Goal: Task Accomplishment & Management: Manage account settings

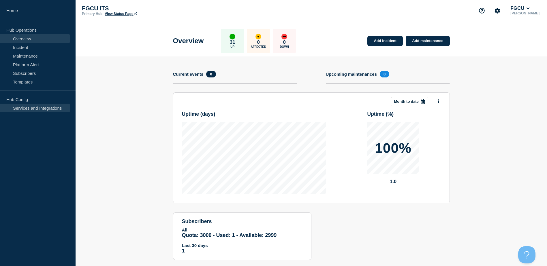
click at [43, 108] on link "Services and Integrations" at bounding box center [35, 108] width 70 height 9
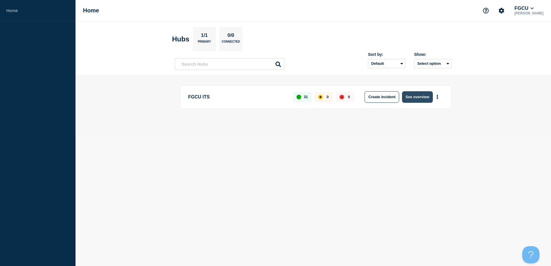
click at [422, 97] on button "See overview" at bounding box center [417, 97] width 31 height 12
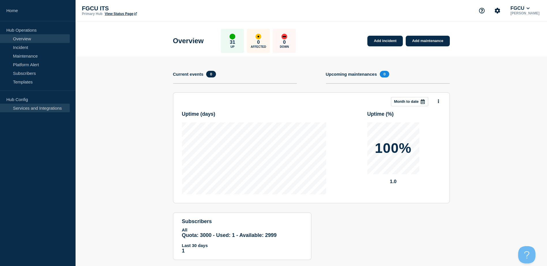
click at [43, 107] on link "Services and Integrations" at bounding box center [35, 108] width 70 height 9
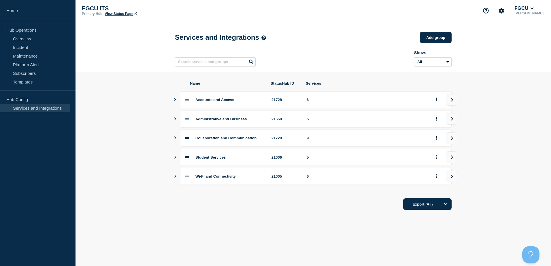
click at [176, 119] on button "Show services" at bounding box center [175, 119] width 3 height 17
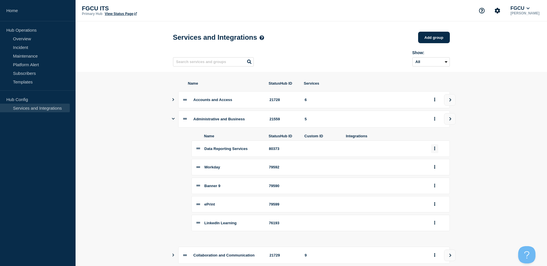
click at [436, 153] on button "group actions" at bounding box center [434, 148] width 7 height 9
click at [435, 162] on button "Edit" at bounding box center [437, 159] width 29 height 9
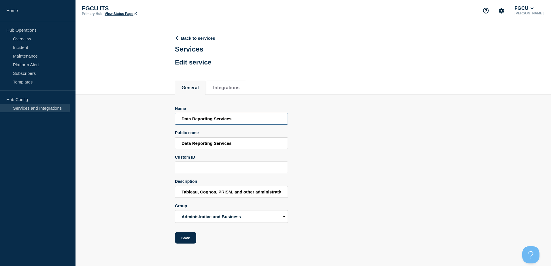
click at [182, 120] on input "Data Reporting Services" at bounding box center [231, 119] width 113 height 12
click at [252, 120] on input "Administrative Data Reporting Services" at bounding box center [231, 119] width 113 height 12
drag, startPoint x: 245, startPoint y: 121, endPoint x: 135, endPoint y: 123, distance: 109.3
click at [135, 123] on section "Name Administrative Data Reporting Public name Data Reporting Services Custom I…" at bounding box center [314, 169] width 476 height 149
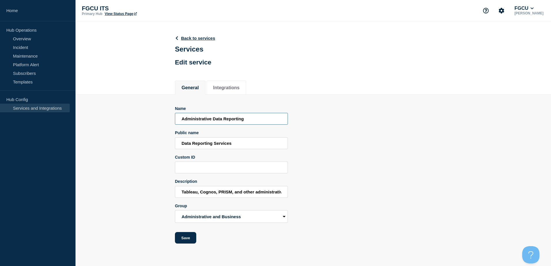
type input "Administrative Data Reporting"
click at [257, 144] on input "Data Reporting Services" at bounding box center [231, 144] width 113 height 12
drag, startPoint x: 253, startPoint y: 145, endPoint x: 148, endPoint y: 144, distance: 105.2
click at [148, 144] on section "Name Administrative Data Reporting Public name Data Reporting Services Custom I…" at bounding box center [314, 169] width 476 height 149
paste input "Administrative Data Reporting"
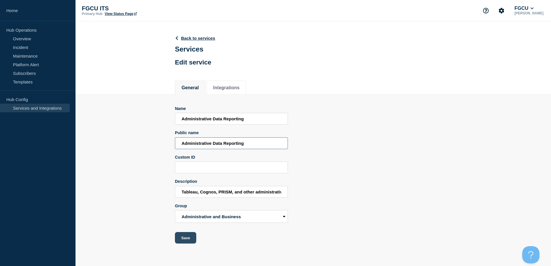
type input "Administrative Data Reporting"
click at [191, 238] on button "Save" at bounding box center [185, 238] width 21 height 12
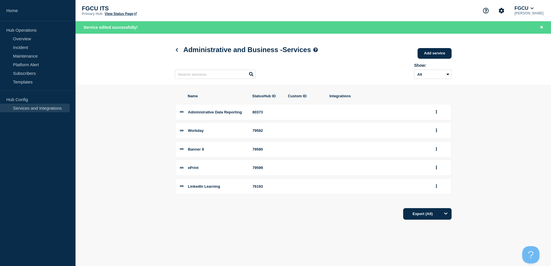
click at [440, 170] on div at bounding box center [440, 167] width 14 height 9
click at [438, 172] on button "group actions" at bounding box center [436, 167] width 7 height 9
click at [438, 183] on button "Edit" at bounding box center [440, 178] width 29 height 9
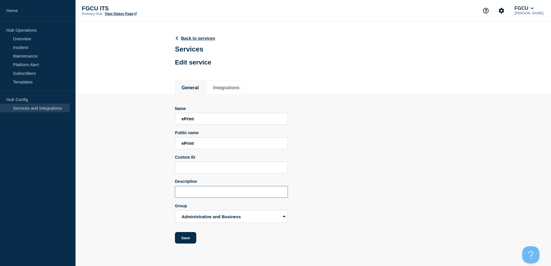
click at [214, 191] on input "Description" at bounding box center [231, 192] width 113 height 12
drag, startPoint x: 241, startPoint y: 194, endPoint x: 199, endPoint y: 193, distance: 42.1
click at [199, 193] on input "Banner Data Reporting" at bounding box center [231, 192] width 113 height 12
click at [242, 197] on input "Banner Data Reporting" at bounding box center [231, 192] width 113 height 12
click at [243, 193] on input "Banner Data Reporting" at bounding box center [231, 192] width 113 height 12
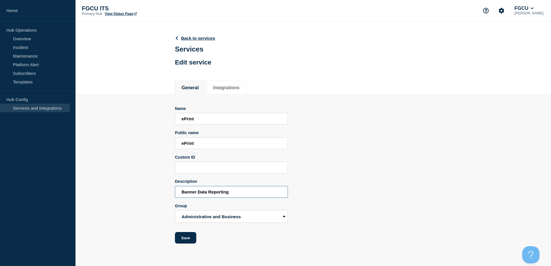
click at [239, 194] on input "Banner Data Reporting" at bounding box center [231, 192] width 113 height 12
click at [203, 193] on input "Banner Data Reporting" at bounding box center [231, 192] width 113 height 12
drag, startPoint x: 241, startPoint y: 194, endPoint x: 220, endPoint y: 195, distance: 21.1
click at [220, 195] on input "Banner Document Reporting" at bounding box center [231, 192] width 113 height 12
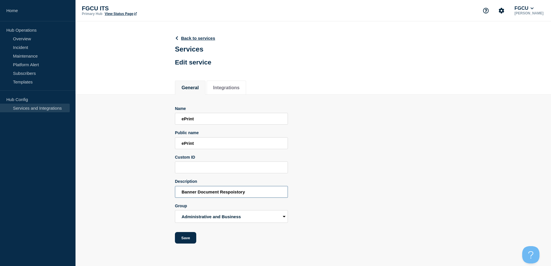
click at [204, 192] on input "Banner Document Respoistory" at bounding box center [231, 192] width 113 height 12
drag, startPoint x: 255, startPoint y: 193, endPoint x: 204, endPoint y: 196, distance: 50.8
click at [204, 196] on input "Banner Document Respoistory" at bounding box center [231, 192] width 113 height 12
click at [175, 195] on input "Banner Report System" at bounding box center [231, 192] width 113 height 12
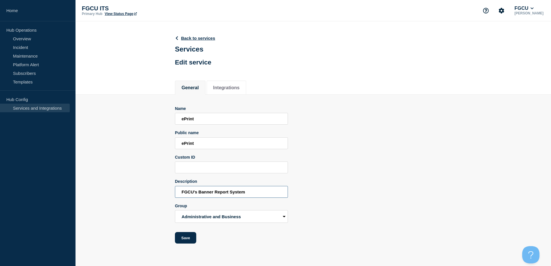
click at [258, 190] on input "FGCU's Banner Report System" at bounding box center [231, 192] width 113 height 12
click at [231, 193] on input "FGCU's Banner Report System." at bounding box center [231, 192] width 113 height 12
click at [239, 191] on input "FGCU's Banner Report System." at bounding box center [231, 192] width 113 height 12
click at [278, 197] on input "FGCU's Banner Report repository system." at bounding box center [231, 192] width 113 height 12
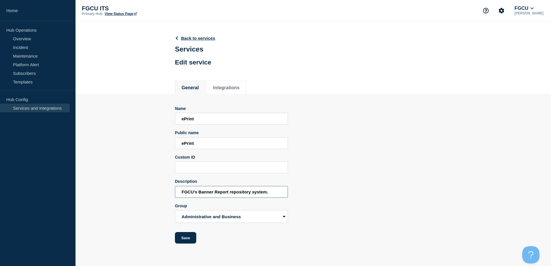
click at [219, 195] on input "FGCU's Banner Report repository system." at bounding box center [231, 192] width 113 height 12
click at [274, 195] on input "FGCU's Banner report repository system." at bounding box center [231, 192] width 113 height 12
click at [234, 194] on input "FGCU's Banner report repository system." at bounding box center [231, 192] width 113 height 12
type input "FGCU's Banner report repository system."
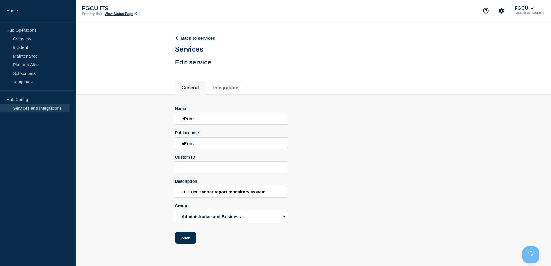
click at [303, 187] on div "Name ePrint Public name ePrint Custom ID Description FGCU's Banner report repos…" at bounding box center [313, 175] width 277 height 138
click at [189, 239] on button "Save" at bounding box center [185, 238] width 21 height 12
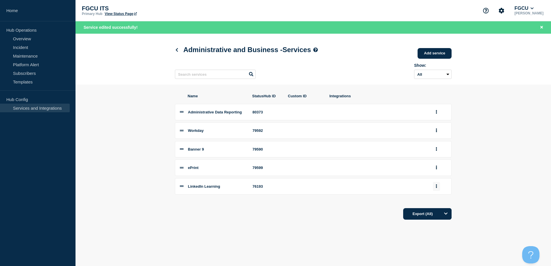
click at [437, 187] on button "group actions" at bounding box center [436, 186] width 7 height 9
click at [447, 201] on button "Edit" at bounding box center [440, 197] width 29 height 9
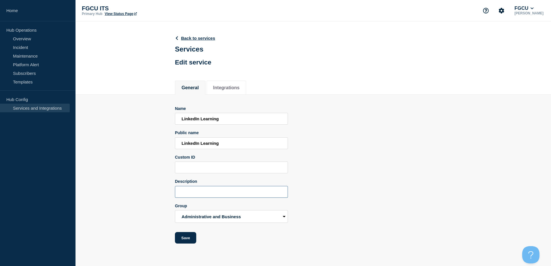
click at [205, 196] on input "Description" at bounding box center [231, 192] width 113 height 12
click at [221, 197] on input "Description" at bounding box center [231, 192] width 113 height 12
click at [202, 198] on input "Description" at bounding box center [231, 192] width 113 height 12
type input "l"
drag, startPoint x: 258, startPoint y: 197, endPoint x: 221, endPoint y: 198, distance: 37.5
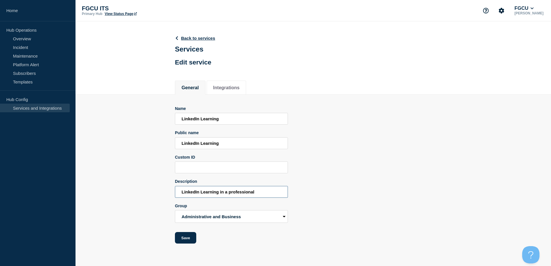
click at [221, 198] on input "LinkedIn Learning in a professional" at bounding box center [231, 192] width 113 height 12
click at [187, 195] on input "LinkedIn Learning is a self-guided learning system made available to all FGCU e…" at bounding box center [231, 192] width 113 height 12
click at [246, 194] on input "LinkedIn Learning is a self-guided learning system made available to all FGCU e…" at bounding box center [231, 192] width 113 height 12
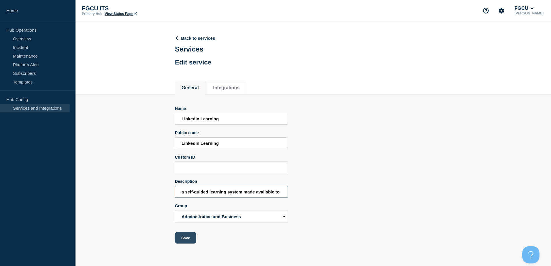
type input "LinkedIn Learning is a self-guided learning system made available to all FGCU e…"
click at [184, 240] on button "Save" at bounding box center [185, 238] width 21 height 12
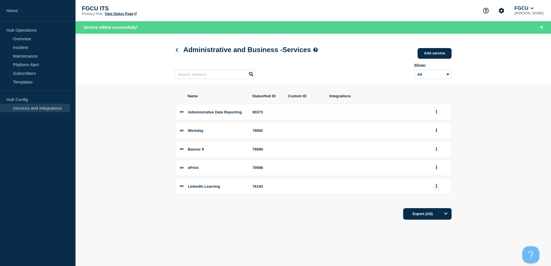
click at [439, 190] on button "group actions" at bounding box center [436, 186] width 7 height 9
click at [437, 201] on button "Edit" at bounding box center [440, 197] width 29 height 9
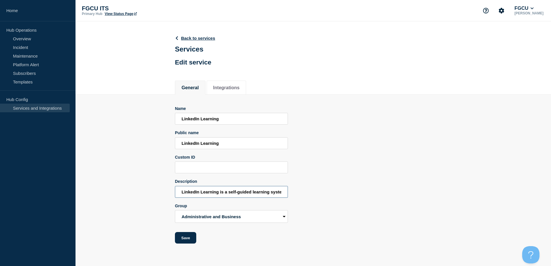
scroll to position [0, 86]
drag, startPoint x: 254, startPoint y: 193, endPoint x: 313, endPoint y: 192, distance: 58.8
click at [332, 194] on div "Name LinkedIn Learning Public name LinkedIn Learning Custom ID Description Link…" at bounding box center [313, 175] width 277 height 138
click at [267, 190] on input "LinkedIn Learning is a self-guided learning system made available to all FGCU e…" at bounding box center [231, 192] width 113 height 12
click at [265, 195] on input "LinkedIn Learning is a self-guided learning system made available to all FGCU e…" at bounding box center [231, 192] width 113 height 12
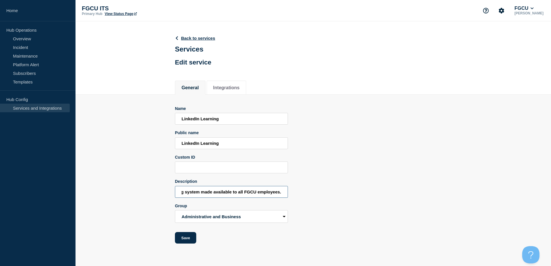
click at [265, 195] on input "LinkedIn Learning is a self-guided learning system made available to all FGCU e…" at bounding box center [231, 192] width 113 height 12
click at [281, 193] on input "LinkedIn Learning is a self-guided learning system made available to all FGCU s…" at bounding box center [231, 192] width 113 height 12
click at [229, 193] on input "LinkedIn Learning is a self-guided learning system made available to all FGCU s…" at bounding box center [231, 192] width 113 height 12
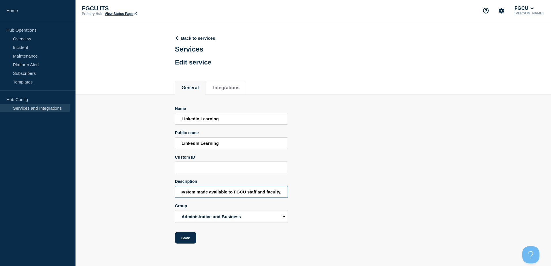
scroll to position [0, 90]
type input "LinkedIn Learning is a self-guided learning system made available to FGCU staff…"
click at [373, 195] on div "Name LinkedIn Learning Public name LinkedIn Learning Custom ID Description Link…" at bounding box center [313, 175] width 277 height 138
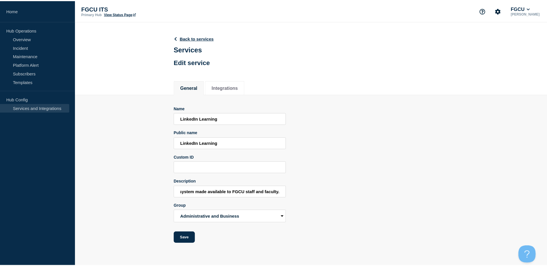
scroll to position [0, 0]
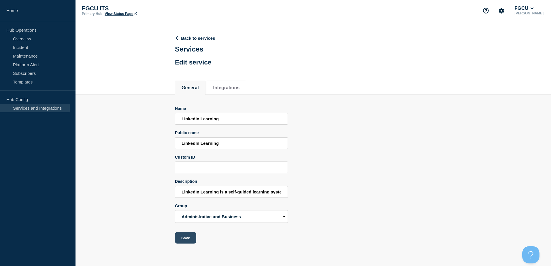
click at [190, 239] on button "Save" at bounding box center [185, 238] width 21 height 12
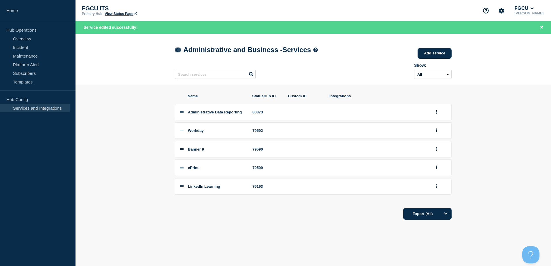
click at [178, 50] on icon at bounding box center [177, 50] width 4 height 4
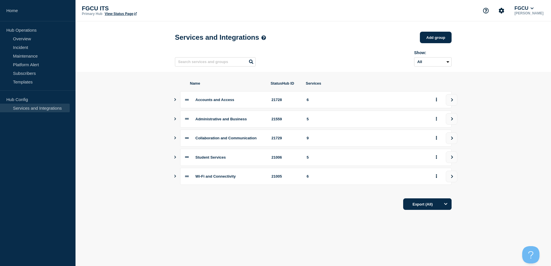
click at [174, 140] on icon "Show services" at bounding box center [175, 138] width 4 height 3
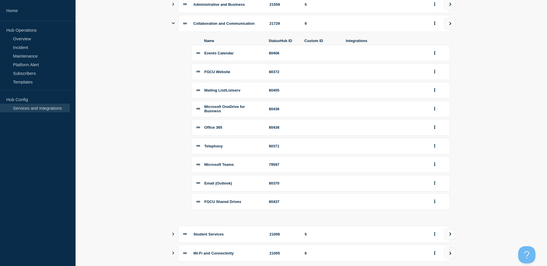
scroll to position [115, 0]
click at [434, 73] on icon "group actions" at bounding box center [434, 71] width 1 height 4
click at [434, 86] on button "Edit" at bounding box center [437, 81] width 29 height 9
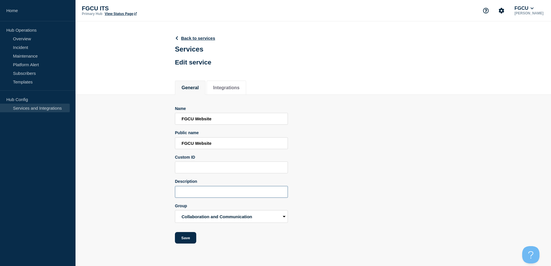
click at [200, 190] on input "Description" at bounding box center [231, 192] width 113 height 12
type input "FGCU"
click at [219, 119] on input "FGCU Website" at bounding box center [231, 119] width 113 height 12
type input "FGCU Websites"
click at [218, 146] on input "FGCU Website" at bounding box center [231, 144] width 113 height 12
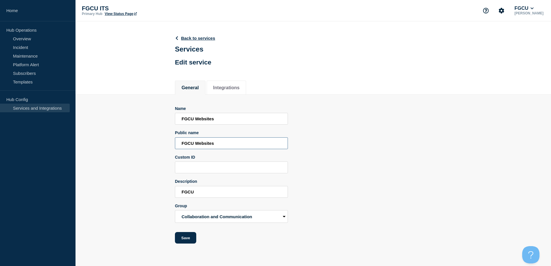
type input "FGCU Websites"
click at [212, 167] on input "Custom ID" at bounding box center [231, 168] width 113 height 12
click at [214, 190] on input "FGCU" at bounding box center [231, 192] width 113 height 12
drag, startPoint x: 213, startPoint y: 191, endPoint x: 158, endPoint y: 196, distance: 55.6
click at [158, 196] on section "Name FGCU Websites Public name FGCU Websites Custom ID Description FGCU Group A…" at bounding box center [314, 169] width 476 height 149
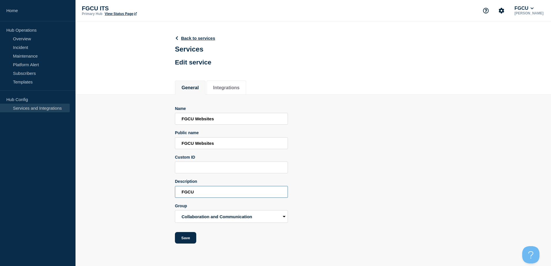
type input "A"
drag, startPoint x: 204, startPoint y: 193, endPoint x: 170, endPoint y: 193, distance: 34.6
click at [170, 193] on section "Name FGCU Websites Public name FGCU Websites Custom ID Description Websites Gro…" at bounding box center [314, 169] width 476 height 149
drag, startPoint x: 266, startPoint y: 193, endPoint x: 224, endPoint y: 197, distance: 42.3
click at [224, 197] on input "University websites and subdomains." at bounding box center [231, 192] width 113 height 12
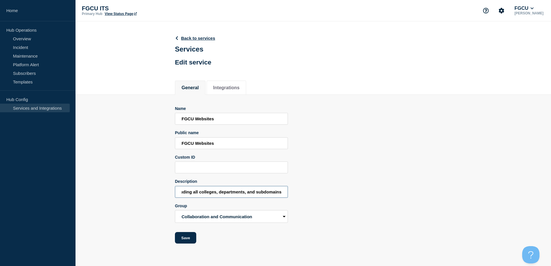
scroll to position [0, 52]
type input "University websites including all colleges, departments, and subdomains."
click at [317, 201] on div "Name FGCU Websites Public name FGCU Websites Custom ID Description University w…" at bounding box center [313, 175] width 277 height 138
click at [189, 240] on button "Save" at bounding box center [185, 238] width 21 height 12
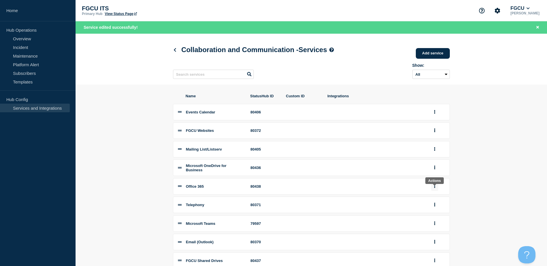
click at [436, 188] on button "group actions" at bounding box center [434, 186] width 7 height 9
click at [432, 200] on button "Edit" at bounding box center [437, 197] width 29 height 9
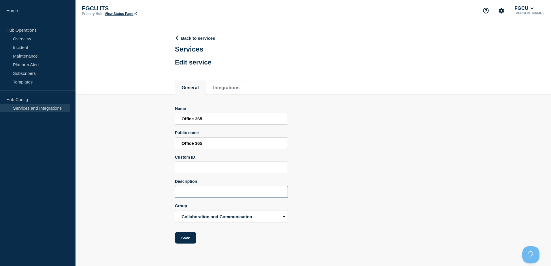
click at [206, 193] on input "Description" at bounding box center [231, 192] width 113 height 12
drag, startPoint x: 242, startPoint y: 195, endPoint x: 204, endPoint y: 196, distance: 38.1
click at [204, 196] on input "Office 365 encompasses" at bounding box center [231, 192] width 113 height 12
click at [253, 194] on input "Office 365 provides access to webversions of" at bounding box center [231, 192] width 113 height 12
click at [284, 192] on input "Office 365 provides access to webversions of" at bounding box center [231, 192] width 113 height 12
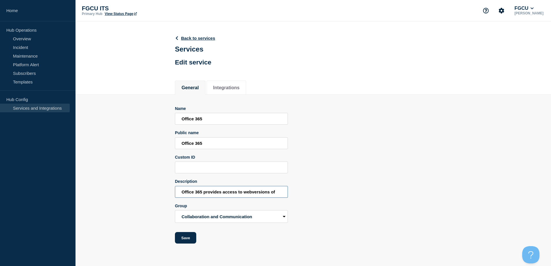
click at [284, 194] on input "Office 365 provides access to webversions of" at bounding box center [231, 192] width 113 height 12
type input "Office 365 provides access to web versions of Word, Excel, PowerPoint, and more."
click at [187, 242] on button "Save" at bounding box center [185, 238] width 21 height 12
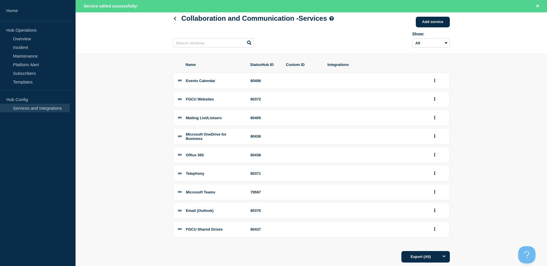
scroll to position [49, 0]
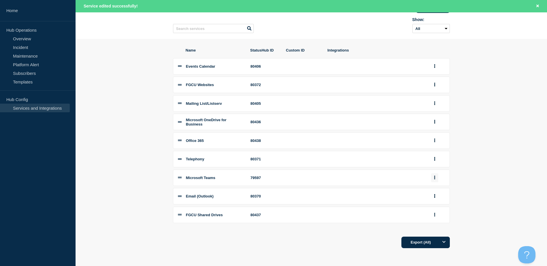
click at [434, 177] on icon "group actions" at bounding box center [434, 178] width 1 height 4
click at [442, 189] on button "Edit" at bounding box center [437, 188] width 29 height 9
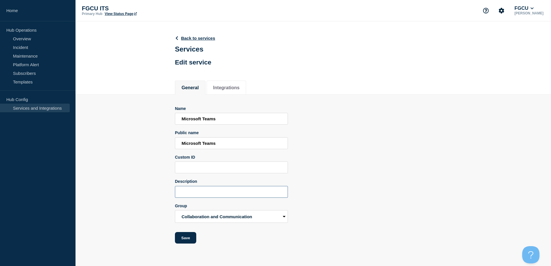
click at [202, 198] on input "Description" at bounding box center [231, 192] width 113 height 12
click at [276, 195] on input "Microsoft Teams is a collaboration tool for" at bounding box center [231, 192] width 113 height 12
drag, startPoint x: 282, startPoint y: 193, endPoint x: 247, endPoint y: 196, distance: 35.3
click at [247, 196] on input "Microsoft Teams is a collaboration tool the unvisity uses" at bounding box center [231, 192] width 113 height 12
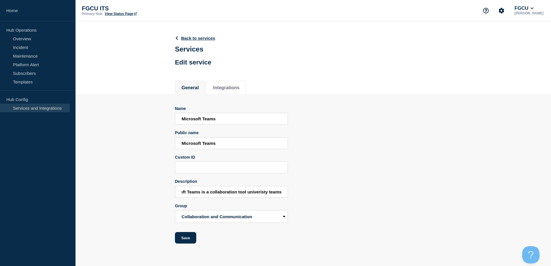
scroll to position [0, 0]
click at [219, 194] on input "Microsoft Teams is a collaboration tool univeristy teams" at bounding box center [231, 192] width 113 height 12
click at [227, 194] on input "Microsoft Teams is a collaboration tool university teams to chat" at bounding box center [231, 192] width 113 height 12
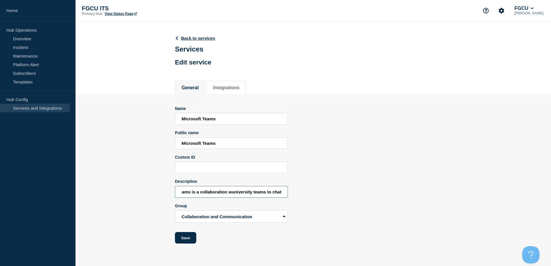
scroll to position [0, 25]
click at [281, 194] on input "Microsoft Teams is a collaboration workspace university teams to chat" at bounding box center [231, 192] width 113 height 12
click at [260, 195] on input "Microsoft Teams is a workspace for university team to chat, collaborate," at bounding box center [231, 192] width 113 height 12
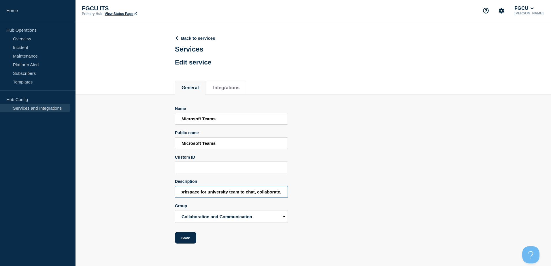
drag, startPoint x: 274, startPoint y: 193, endPoint x: 297, endPoint y: 193, distance: 23.4
click at [297, 193] on div "Name Microsoft Teams Public name Microsoft Teams Custom ID Description Microsof…" at bounding box center [313, 175] width 277 height 138
click at [278, 194] on input "Microsoft Teams is a workspace for university team to chat, collaborate," at bounding box center [231, 192] width 113 height 12
drag, startPoint x: 283, startPoint y: 195, endPoint x: 254, endPoint y: 197, distance: 29.0
click at [254, 197] on input "Microsoft Teams is a workspace for university team to chat, collaborate," at bounding box center [231, 192] width 113 height 12
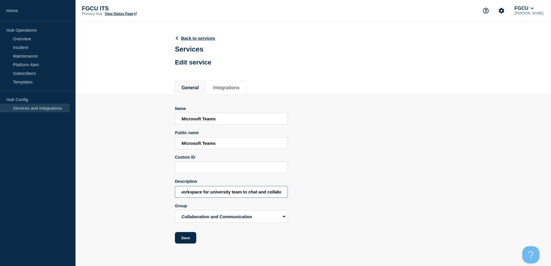
scroll to position [0, 80]
drag, startPoint x: 203, startPoint y: 196, endPoint x: 281, endPoint y: 195, distance: 77.8
click at [281, 195] on input "Microsoft Teams is a workspace for university team to chat and collaborate in r…" at bounding box center [231, 192] width 113 height 12
click at [242, 192] on input "Microsoft Teams is a workspace for university team to chat and collaborate in r…" at bounding box center [231, 192] width 113 height 12
drag, startPoint x: 248, startPoint y: 195, endPoint x: 304, endPoint y: 193, distance: 55.9
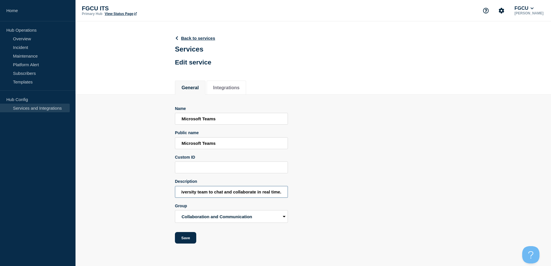
click at [304, 193] on div "Name Microsoft Teams Public name Microsoft Teams Custom ID Description Microsof…" at bounding box center [313, 175] width 277 height 138
click at [216, 194] on input "Microsoft Teams is a workspace for university team to chat and collaborate in r…" at bounding box center [231, 192] width 113 height 12
click at [214, 194] on input "Microsoft Teams is a workspace for university team to chat and collaborate in r…" at bounding box center [231, 192] width 113 height 12
click at [243, 194] on input "Microsoft Teams is a workspace for university team to meet, chat, and collabora…" at bounding box center [231, 192] width 113 height 12
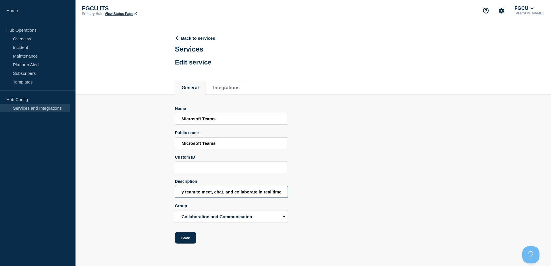
click at [262, 196] on input "Microsoft Teams is a workspace for university team to meet, chat, and collabora…" at bounding box center [231, 192] width 113 height 12
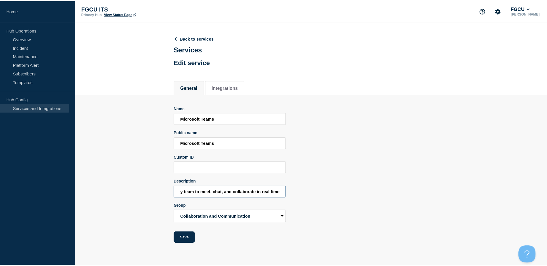
scroll to position [0, 0]
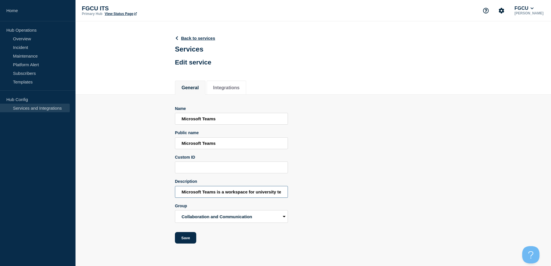
drag, startPoint x: 203, startPoint y: 196, endPoint x: 150, endPoint y: 199, distance: 52.9
click at [150, 199] on section "Name Microsoft Teams Public name Microsoft Teams Custom ID Description Microsof…" at bounding box center [314, 169] width 476 height 149
click at [225, 193] on input "Microsoft Teams is a workspace for university team to meet, chat, and collabora…" at bounding box center [231, 192] width 113 height 12
type input "Microsoft Teams is a workspace for university team to meet, chat, and collabora…"
click at [191, 240] on button "Save" at bounding box center [185, 238] width 21 height 12
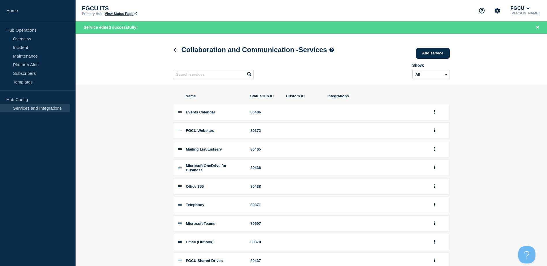
click at [161, 187] on section "Name StatusHub ID Custom ID Integrations Events Calendar 80406 FGCU Websites 80…" at bounding box center [311, 194] width 471 height 219
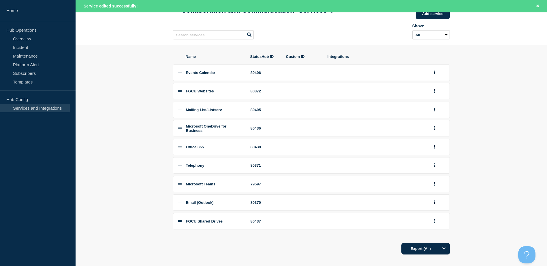
scroll to position [49, 0]
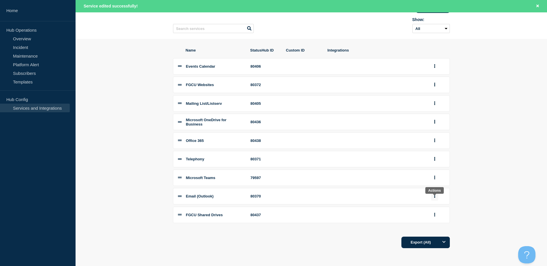
click at [435, 198] on icon "group actions" at bounding box center [434, 197] width 1 height 4
click at [151, 221] on section "Name StatusHub ID Custom ID Integrations Events Calendar 80406 FGCU Websites 80…" at bounding box center [311, 148] width 471 height 219
click at [434, 195] on icon "group actions" at bounding box center [434, 196] width 1 height 4
click at [426, 208] on button "Edit" at bounding box center [437, 206] width 29 height 9
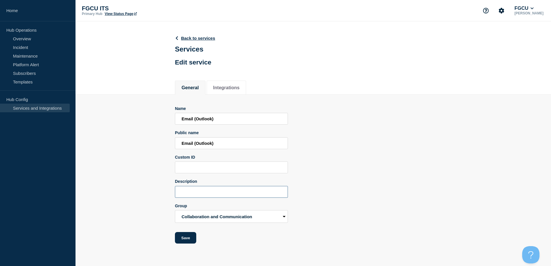
click at [211, 193] on input "Description" at bounding box center [231, 192] width 113 height 12
click at [252, 193] on input "FGCU email services provided by Outlook." at bounding box center [231, 192] width 113 height 12
type input "FGCU email services provided by Microsoft Outlook."
click at [190, 242] on button "Save" at bounding box center [185, 238] width 21 height 12
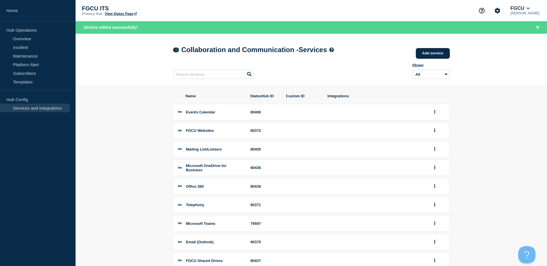
click at [175, 50] on icon at bounding box center [175, 50] width 2 height 4
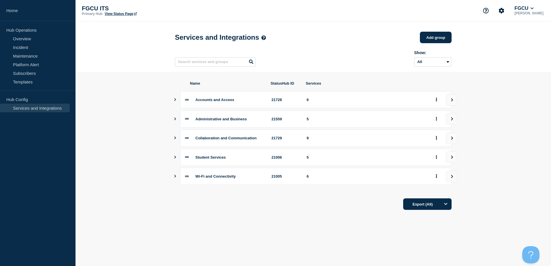
click at [174, 101] on icon "Show services" at bounding box center [175, 99] width 4 height 3
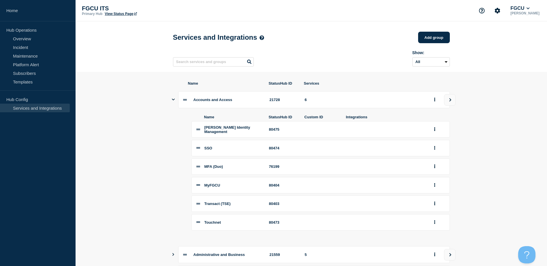
click at [174, 101] on icon "Show services" at bounding box center [173, 100] width 3 height 4
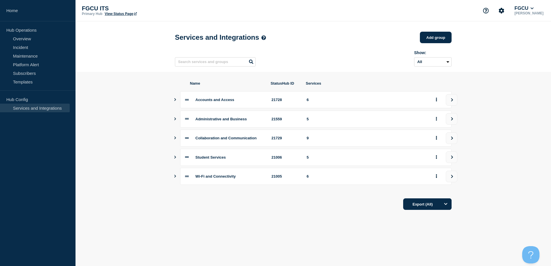
click at [175, 140] on icon "Show services" at bounding box center [175, 138] width 2 height 3
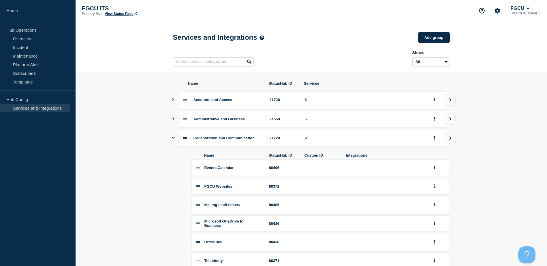
click at [174, 139] on icon "Show services" at bounding box center [173, 138] width 3 height 2
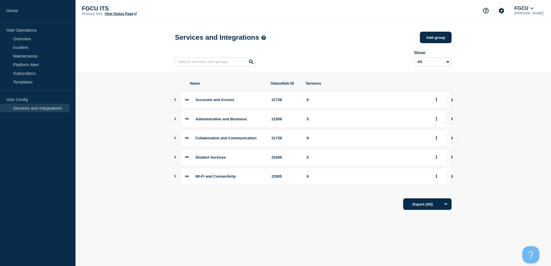
click at [174, 140] on icon "Show services" at bounding box center [175, 138] width 4 height 3
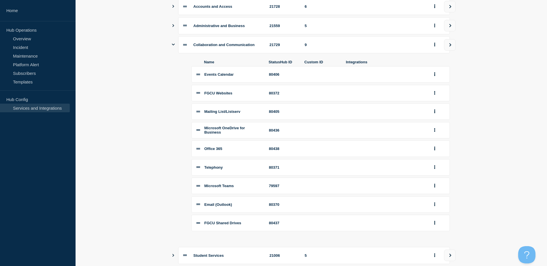
scroll to position [86, 0]
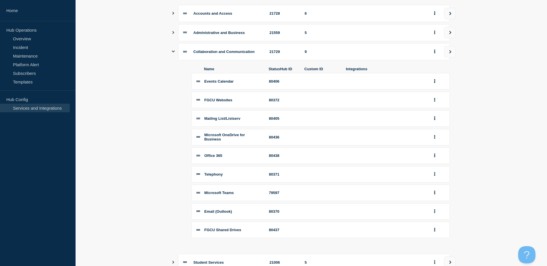
click at [173, 34] on icon "Show services" at bounding box center [173, 32] width 4 height 3
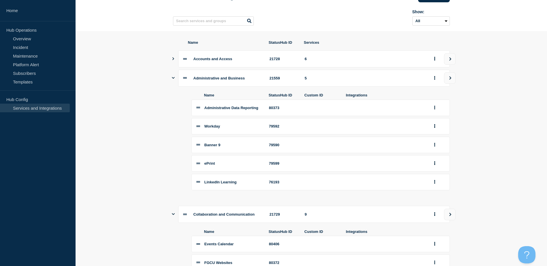
scroll to position [0, 0]
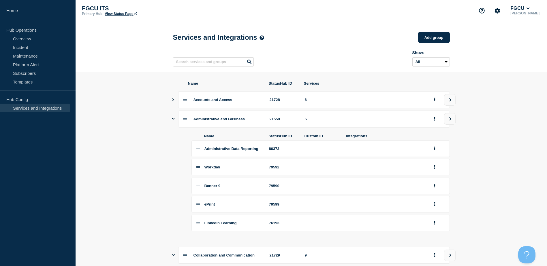
click at [173, 101] on icon "Show services" at bounding box center [173, 99] width 4 height 3
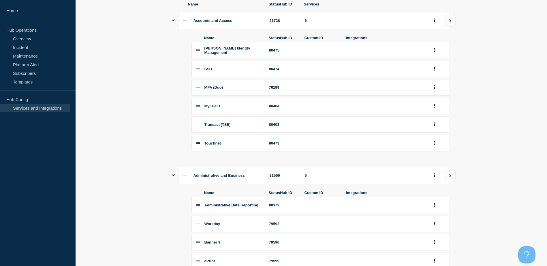
scroll to position [86, 0]
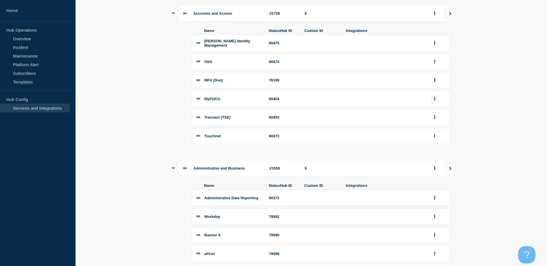
click at [436, 103] on button "group actions" at bounding box center [434, 99] width 7 height 9
click at [438, 113] on button "Edit" at bounding box center [437, 109] width 29 height 9
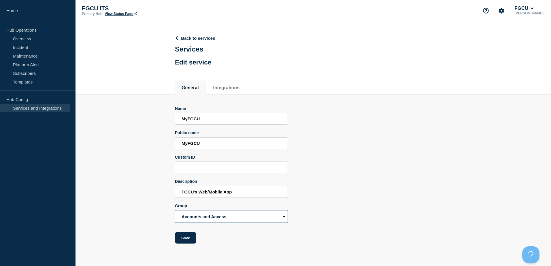
click at [240, 217] on select "Accounts and Access Administrative and Business Collaboration and Communication…" at bounding box center [231, 216] width 113 height 13
click at [234, 220] on select "Accounts and Access Administrative and Business Collaboration and Communication…" at bounding box center [231, 216] width 113 height 13
select select "21729"
click at [175, 212] on select "Accounts and Access Administrative and Business Collaboration and Communication…" at bounding box center [231, 216] width 113 height 13
click at [189, 241] on button "Save" at bounding box center [185, 238] width 21 height 12
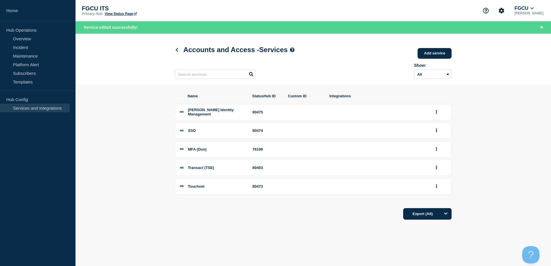
click at [54, 197] on aside "Home Hub Operations Overview Incident Maintenance Platform Alert Subscribers Te…" at bounding box center [38, 133] width 76 height 266
click at [225, 220] on div "Export (All)" at bounding box center [313, 212] width 277 height 16
click at [162, 190] on section "Name StatusHub ID Custom ID Integrations Fischer Identity Management 80475 SSO …" at bounding box center [314, 157] width 476 height 144
click at [145, 174] on section "Name StatusHub ID Custom ID Integrations Fischer Identity Management 80475 SSO …" at bounding box center [314, 157] width 476 height 144
click at [176, 49] on icon at bounding box center [177, 50] width 4 height 4
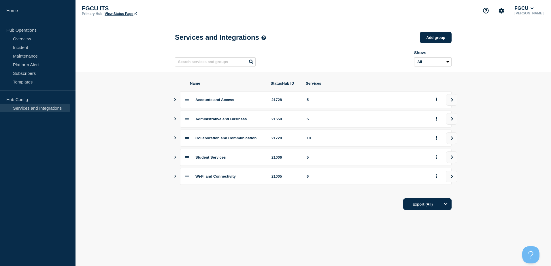
click at [175, 140] on icon "Show services" at bounding box center [175, 138] width 4 height 3
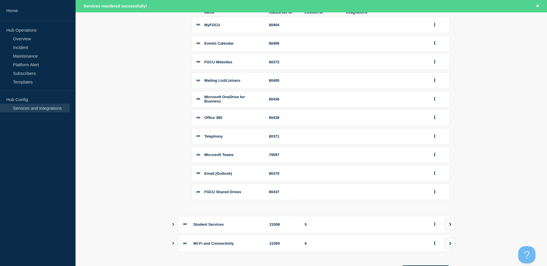
scroll to position [103, 0]
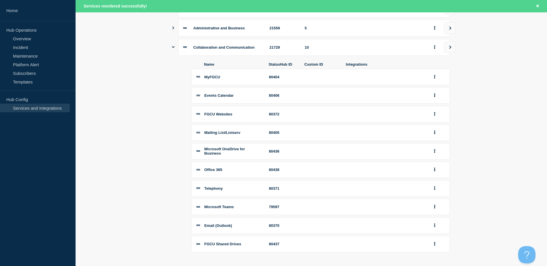
click at [179, 140] on div "Name StatusHub ID Custom ID Integrations MyFGCU 80404 Events Calendar 80406 FGC…" at bounding box center [311, 158] width 277 height 204
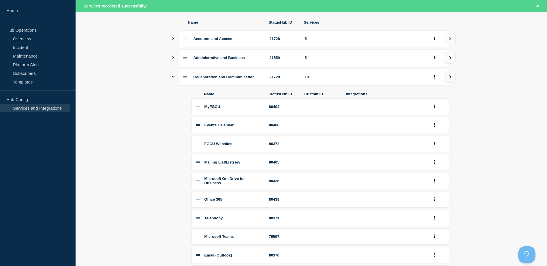
scroll to position [46, 0]
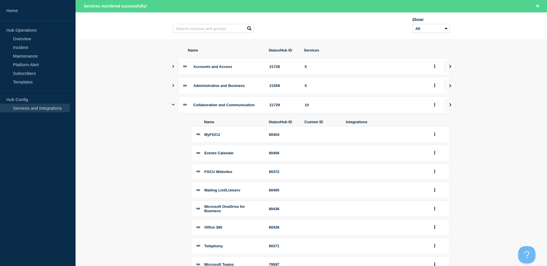
click at [173, 106] on icon "Show services" at bounding box center [173, 105] width 3 height 4
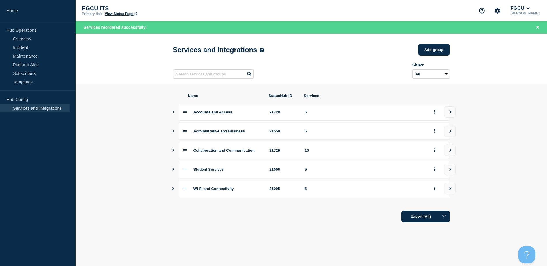
scroll to position [0, 0]
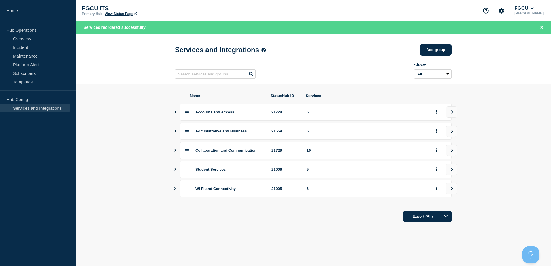
click at [175, 174] on button "Show services" at bounding box center [175, 169] width 3 height 17
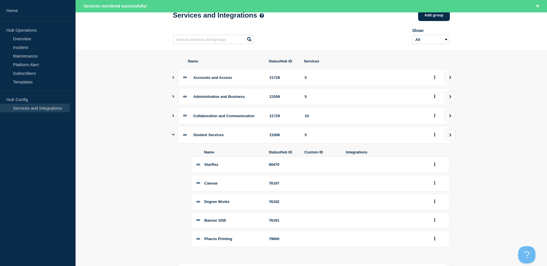
scroll to position [95, 0]
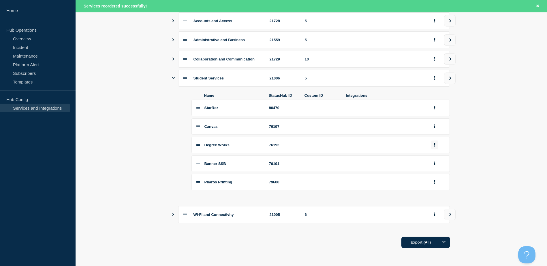
click at [435, 144] on icon "group actions" at bounding box center [434, 145] width 1 height 4
click at [432, 156] on button "Edit" at bounding box center [437, 155] width 29 height 9
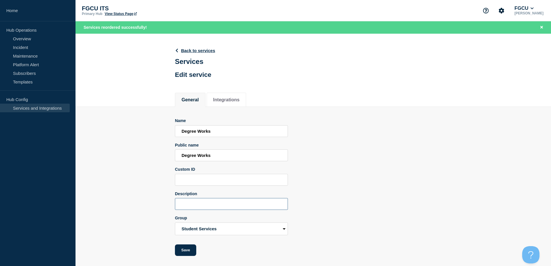
click at [209, 209] on input "Description" at bounding box center [231, 204] width 113 height 12
type input "F"
drag, startPoint x: 220, startPoint y: 205, endPoint x: 172, endPoint y: 210, distance: 48.1
click at [172, 210] on section "Name Degree Works Public name Degree Works Custom ID Description DegreeWorks Gr…" at bounding box center [314, 181] width 476 height 149
paste input "A web-based advising and degree-planning tool available through Gulfline"
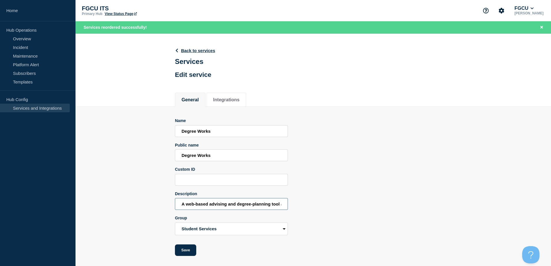
drag, startPoint x: 194, startPoint y: 206, endPoint x: 172, endPoint y: 208, distance: 22.9
click at [172, 208] on section "Name Degree Works Public name Degree Works Custom ID Description A web-based ad…" at bounding box center [314, 181] width 476 height 149
click at [192, 203] on input "A web-based advising and degree-planning tool available through Gulfline" at bounding box center [231, 204] width 113 height 12
click at [182, 206] on input "A web-based advising and degree-planning tool available through Gulfline" at bounding box center [231, 204] width 113 height 12
click at [273, 206] on input "Degree Works is a web-based advising and degree-planning tool available through…" at bounding box center [231, 204] width 113 height 12
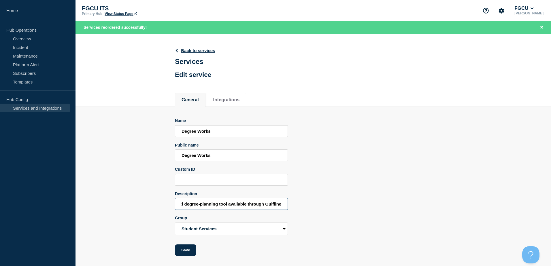
scroll to position [0, 88]
click at [250, 205] on input "Degree Works is a web-based advising and degree-planning tool available through…" at bounding box center [231, 204] width 113 height 12
type input "Degree Works is a web-based advising and degree-planning tool available through…"
click at [190, 251] on button "Save" at bounding box center [185, 251] width 21 height 12
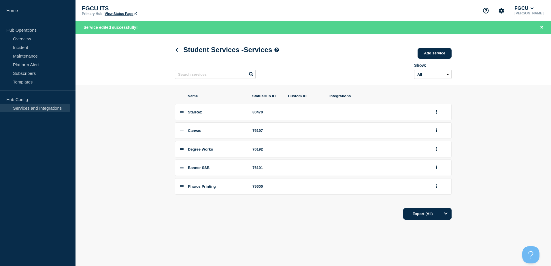
click at [203, 167] on span "Banner SSB" at bounding box center [199, 168] width 22 height 4
click at [435, 170] on button "group actions" at bounding box center [436, 167] width 7 height 9
click at [436, 179] on button "Edit" at bounding box center [440, 178] width 29 height 9
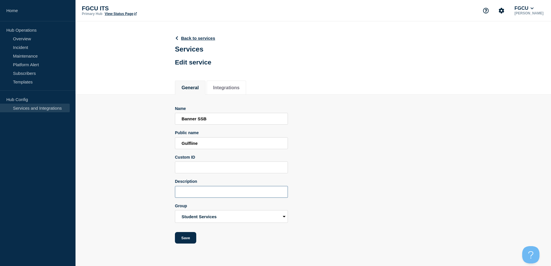
click at [197, 192] on input "Description" at bounding box center [231, 192] width 113 height 12
click at [198, 193] on input "Description" at bounding box center [231, 192] width 113 height 12
drag, startPoint x: 214, startPoint y: 119, endPoint x: 173, endPoint y: 118, distance: 41.5
click at [173, 118] on section "Name Banner SSB Public name Gulfline Custom ID Description Group Accounts and A…" at bounding box center [314, 169] width 476 height 149
click at [242, 122] on input "Banner SSB" at bounding box center [231, 119] width 113 height 12
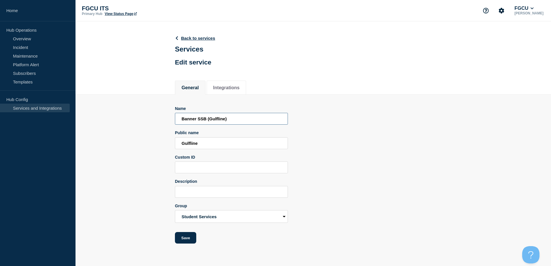
type input "Banner SSB (Gulfline)"
click at [208, 194] on input "Description" at bounding box center [231, 192] width 113 height 12
type input "Gullifne is our self-service portal for Student information."
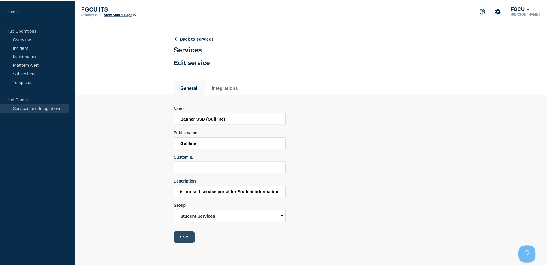
scroll to position [0, 0]
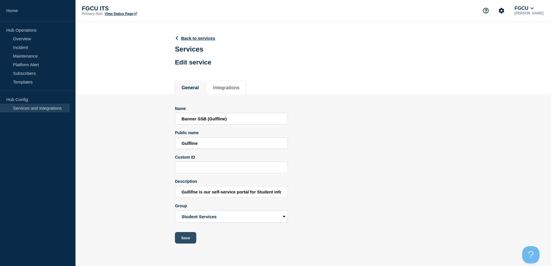
click at [185, 241] on button "Save" at bounding box center [185, 238] width 21 height 12
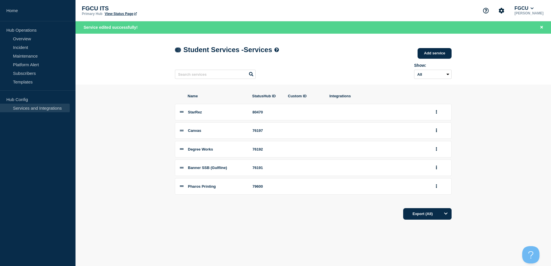
click at [175, 50] on icon at bounding box center [177, 50] width 4 height 4
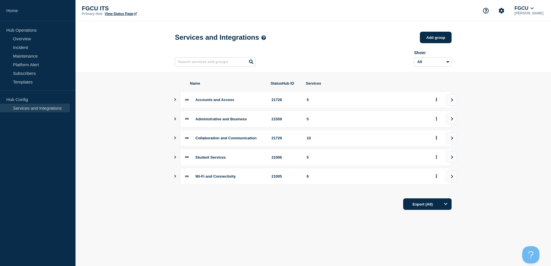
click at [177, 178] on icon "Show services" at bounding box center [175, 176] width 4 height 3
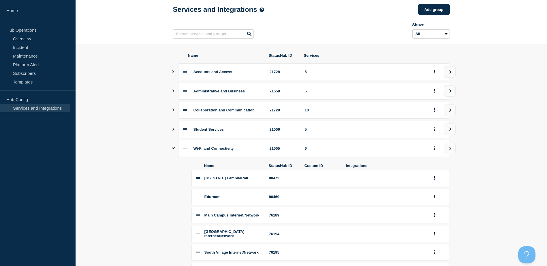
scroll to position [58, 0]
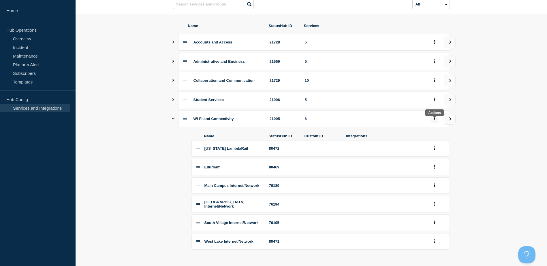
click at [435, 121] on icon "group actions" at bounding box center [434, 119] width 1 height 4
click at [432, 134] on button "Edit" at bounding box center [437, 132] width 29 height 9
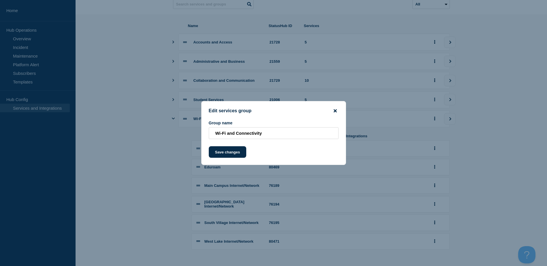
click at [334, 111] on icon "close button" at bounding box center [335, 111] width 3 height 5
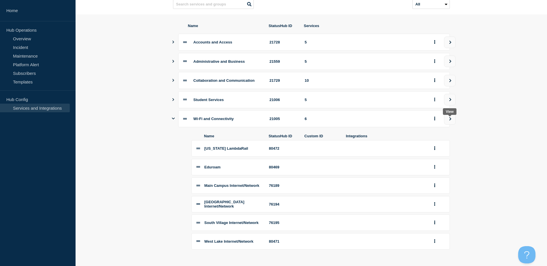
click at [451, 121] on icon "view group" at bounding box center [450, 118] width 4 height 3
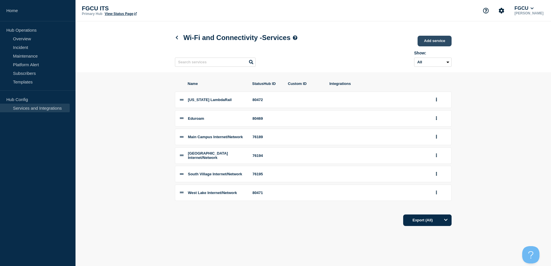
click at [427, 39] on link "Add service" at bounding box center [435, 41] width 34 height 11
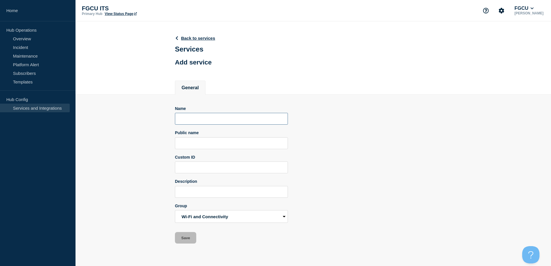
click at [203, 118] on input "Name" at bounding box center [231, 119] width 113 height 12
type input "F"
type input "Phone Directory"
click at [185, 146] on input "Phone Directory" at bounding box center [231, 144] width 113 height 12
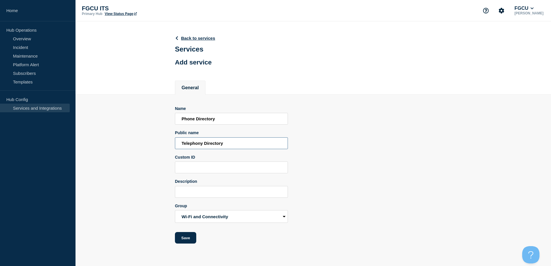
click at [200, 144] on input "Telephony Directory" at bounding box center [231, 144] width 113 height 12
type input "Phone Directory"
click at [197, 120] on input "Phone Directory" at bounding box center [231, 119] width 113 height 12
type input "Phone Dial-in Directory"
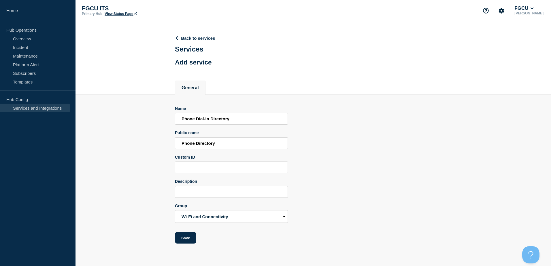
click at [367, 140] on div "Name Phone Dial-in Directory Public name Phone Directory Custom ID Description …" at bounding box center [313, 175] width 277 height 138
click at [190, 193] on input "Description" at bounding box center [231, 192] width 113 height 12
type input "FGCU's dial-in phone directory for call routing for resources, colleges, and ad…"
click at [192, 238] on button "Save" at bounding box center [185, 238] width 21 height 12
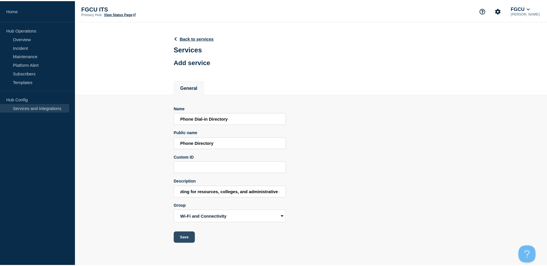
scroll to position [0, 0]
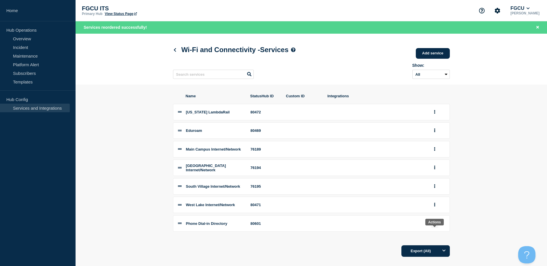
click at [435, 225] on icon "group actions" at bounding box center [434, 224] width 1 height 4
click at [434, 177] on button "Edit" at bounding box center [437, 172] width 29 height 9
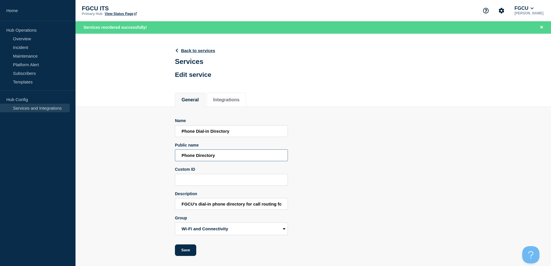
drag, startPoint x: 217, startPoint y: 157, endPoint x: 177, endPoint y: 161, distance: 40.8
click at [177, 161] on input "Phone Directory" at bounding box center [231, 156] width 113 height 12
type input "F"
type input "Phone Directory"
click at [312, 158] on div "Name Phone Dial-in Directory Public name Phone Directory Custom ID Description …" at bounding box center [313, 187] width 277 height 138
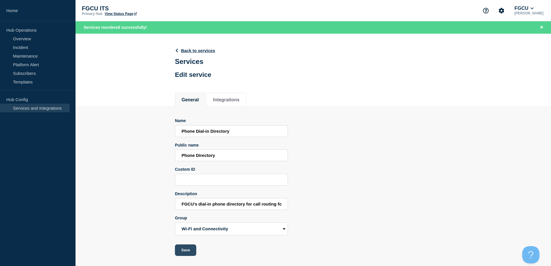
click at [185, 253] on button "Save" at bounding box center [185, 251] width 21 height 12
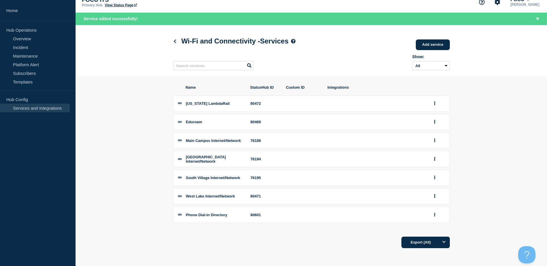
scroll to position [16, 0]
click at [426, 39] on link "Add service" at bounding box center [433, 44] width 34 height 11
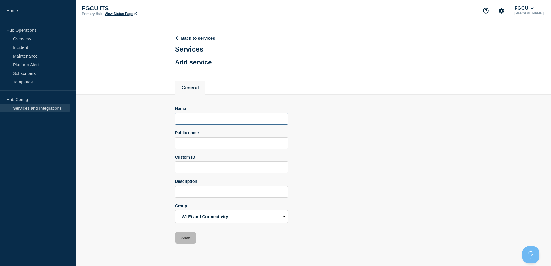
click at [194, 120] on input "Name" at bounding box center [231, 119] width 113 height 12
type input "Campus Telephony"
click at [254, 147] on input "Public name" at bounding box center [231, 144] width 113 height 12
type input "Campus Telephony"
click at [216, 170] on input "Custom ID" at bounding box center [231, 168] width 113 height 12
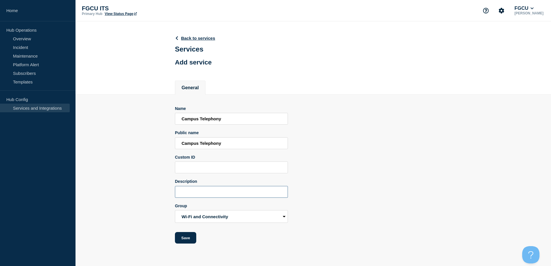
click at [227, 193] on input "Description" at bounding box center [231, 192] width 113 height 12
click at [259, 194] on input "Telecommunication Phone service" at bounding box center [231, 192] width 113 height 12
drag, startPoint x: 259, startPoint y: 195, endPoint x: 94, endPoint y: 196, distance: 165.2
click at [94, 196] on section "Name Campus Telephony Public name Campus Telephony Custom ID Description Teleco…" at bounding box center [314, 169] width 476 height 149
click at [272, 193] on input "Campus Telephony encompasses a wide range of telecomuincation" at bounding box center [231, 192] width 113 height 12
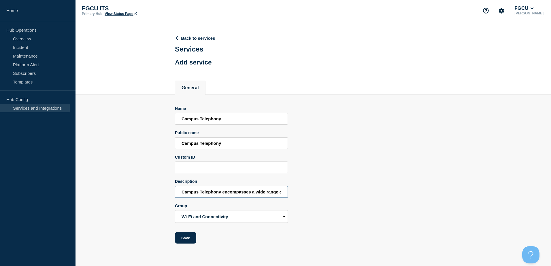
click at [278, 193] on input "Campus Telephony encompasses a wide range of telecomuincation" at bounding box center [231, 192] width 113 height 12
type input "Campus Telephony encompasses a wide range of telecommuincation"
click at [273, 196] on input "Campus Telephony encompasses a wide range of telecommuincation" at bounding box center [231, 192] width 113 height 12
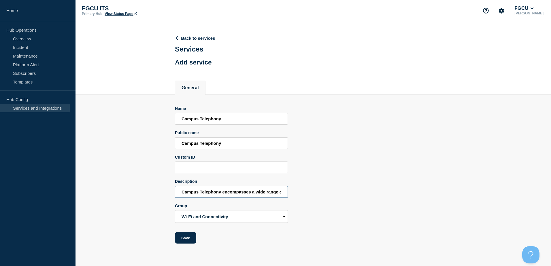
click at [278, 194] on input "Campus Telephony encompasses a wide range of telecommuincation" at bounding box center [231, 192] width 113 height 12
click at [280, 194] on input "Campus Telephony encompasses a wide range of telecommuincation" at bounding box center [231, 192] width 113 height 12
paste input "Campus Telephony encompasses a wide range of telecommunication services and dev…"
type input "Campus Telephony encompasses a wide range of telecommunication services and dev…"
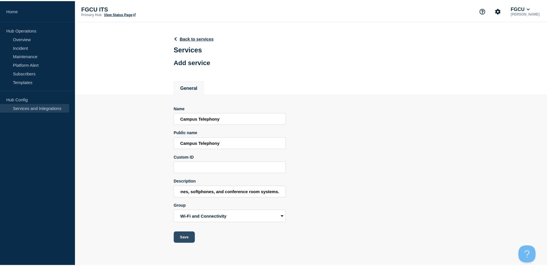
scroll to position [0, 0]
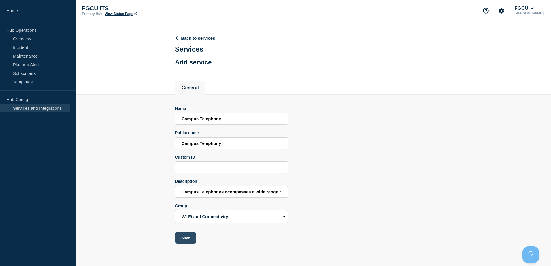
click at [191, 240] on button "Save" at bounding box center [185, 238] width 21 height 12
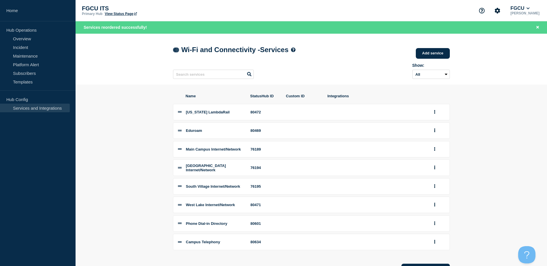
click at [173, 51] on icon at bounding box center [175, 50] width 4 height 4
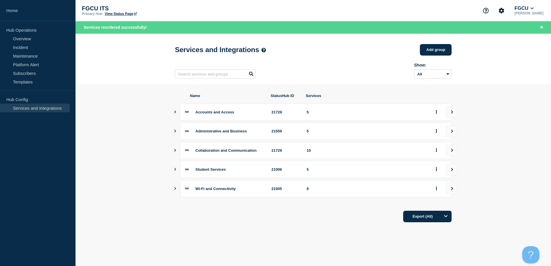
click at [175, 133] on icon "Show services" at bounding box center [175, 131] width 4 height 3
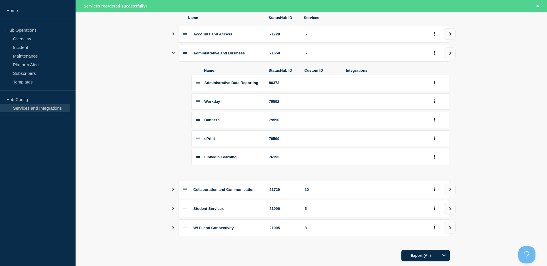
scroll to position [68, 0]
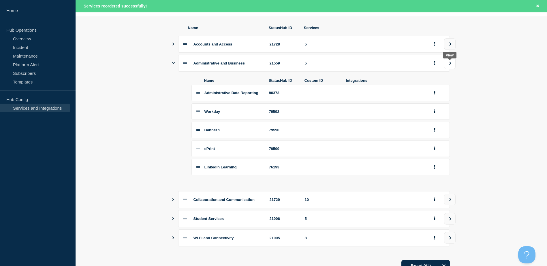
click at [451, 65] on icon "view group" at bounding box center [450, 63] width 4 height 3
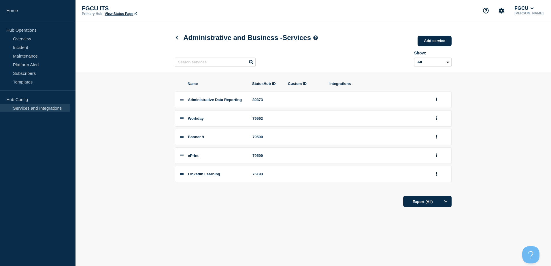
click at [239, 213] on div "Name StatusHub ID Custom ID Integrations Administrative Data Reporting 80373 Wo…" at bounding box center [313, 144] width 277 height 144
click at [436, 42] on link "Add service" at bounding box center [435, 41] width 34 height 11
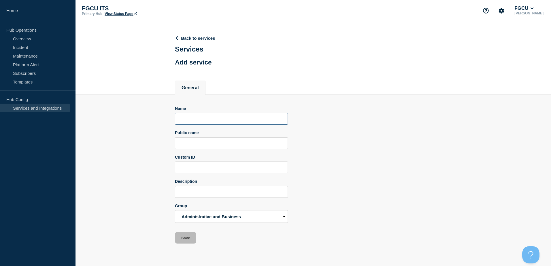
click at [235, 118] on input "Name" at bounding box center [231, 119] width 113 height 12
click at [239, 120] on input "ITS HelpDesk Support (" at bounding box center [231, 119] width 113 height 12
click at [255, 116] on input "ITS Help Desk Support (Zendesk)" at bounding box center [231, 119] width 113 height 12
drag, startPoint x: 255, startPoint y: 119, endPoint x: 153, endPoint y: 128, distance: 102.8
click at [153, 128] on section "Name ITS Help Desk Support (Zendesk) Public name Custom ID Description Group Ac…" at bounding box center [314, 169] width 476 height 149
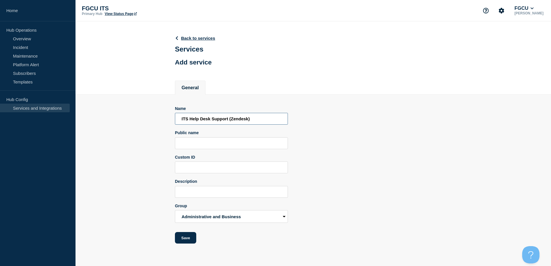
type input "ITS Help Desk Support (Zendesk)"
click at [349, 151] on div "Name ITS Help Desk Support (Zendesk) Public name Custom ID Description Group Ac…" at bounding box center [313, 175] width 277 height 138
click at [212, 144] on input "Public name" at bounding box center [231, 144] width 113 height 12
paste input "ITS Help Desk Support (Zendesk)"
drag, startPoint x: 256, startPoint y: 145, endPoint x: 229, endPoint y: 147, distance: 27.4
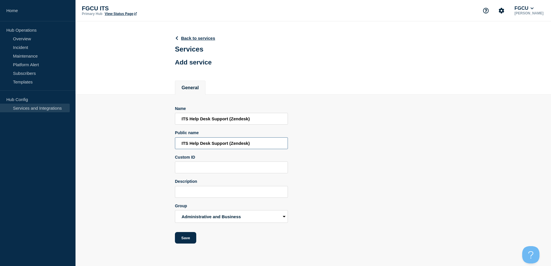
click at [229, 147] on input "ITS Help Desk Support (Zendesk)" at bounding box center [231, 144] width 113 height 12
type input "ITS Help Desk Support"
click at [202, 196] on input "Description" at bounding box center [231, 192] width 113 height 12
click at [211, 145] on input "ITS Help Desk Support" at bounding box center [231, 144] width 113 height 12
click at [201, 118] on input "ITS Help Desk Support (Zendesk)" at bounding box center [231, 119] width 113 height 12
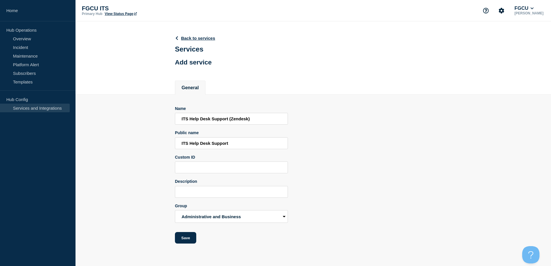
click at [357, 164] on div "Name ITS Help Desk Support (Zendesk) Public name ITS Help Desk Support Custom I…" at bounding box center [313, 175] width 277 height 138
drag, startPoint x: 257, startPoint y: 121, endPoint x: 182, endPoint y: 124, distance: 75.0
click at [182, 124] on input "ITS Help Desk Support (Zendesk)" at bounding box center [231, 119] width 113 height 12
type input "ITS Help Desk Support (Zendesk)"
drag, startPoint x: 361, startPoint y: 128, endPoint x: 307, endPoint y: 138, distance: 55.1
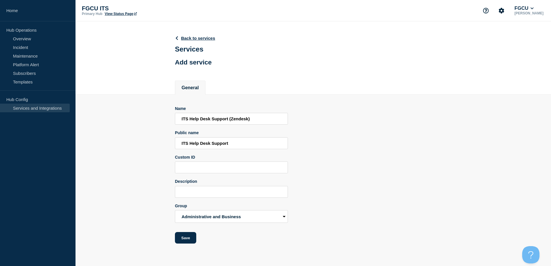
click at [361, 128] on div "Name ITS Help Desk Support (Zendesk) Public name ITS Help Desk Support Custom I…" at bounding box center [313, 175] width 277 height 138
click at [209, 193] on input "Description" at bounding box center [231, 192] width 113 height 12
drag, startPoint x: 240, startPoint y: 143, endPoint x: 177, endPoint y: 148, distance: 62.8
click at [177, 148] on input "ITS Help Desk Support" at bounding box center [231, 144] width 113 height 12
click at [218, 190] on input "Description" at bounding box center [231, 192] width 113 height 12
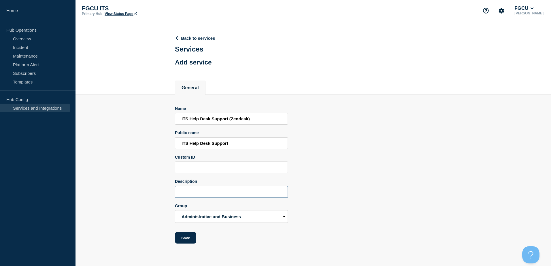
paste input "ITS Help Desk Support"
click at [235, 194] on input "ITS Help Desk Support leverages Zendesk for support operations." at bounding box center [231, 192] width 113 height 12
click at [215, 193] on input "ITS Help Desk Support leverages Zendesk for support operations." at bounding box center [231, 192] width 113 height 12
click at [272, 196] on input "ITS Help Desk Support leverages webhosted service Zendesk for support operation…" at bounding box center [231, 192] width 113 height 12
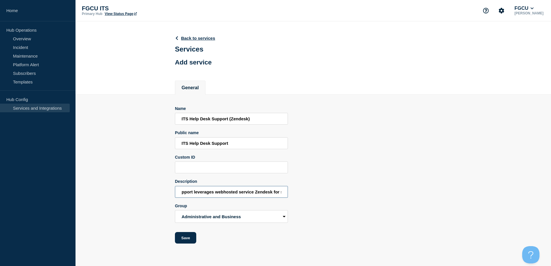
click at [272, 196] on input "ITS Help Desk Support leverages webhosted service Zendesk for support operation…" at bounding box center [231, 192] width 113 height 12
click at [271, 195] on input "ITS Help Desk Support leverages webhosted service Zendesk for support operation…" at bounding box center [231, 192] width 113 height 12
click at [270, 194] on input "ITS Help Desk Support leverages webhosted service Zendesk for support operation…" at bounding box center [231, 192] width 113 height 12
type input "ITS Help Desk Support leverages webhosted service Zendesk for support operation…"
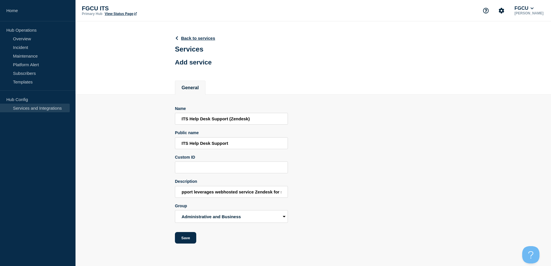
scroll to position [0, 0]
paste input "ITS Help Desk Support leverages web-hosted service Zendesk for support operatio…"
type input "ITS Help Desk Support leverages web-hosted service Zendesk for support operatio…"
click at [321, 201] on div "Name ITS Help Desk Support (Zendesk) Public name ITS Help Desk Support Custom I…" at bounding box center [313, 175] width 277 height 138
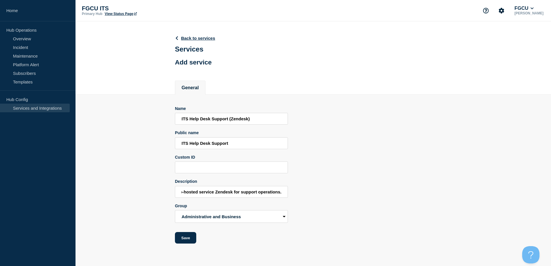
scroll to position [0, 0]
click at [236, 145] on input "ITS Help Desk Support" at bounding box center [231, 144] width 113 height 12
type input "ITS Help Desk Support Platform"
click at [229, 121] on input "ITS Help Desk Support (Zendesk)" at bounding box center [231, 119] width 113 height 12
click at [231, 121] on input "ITS Help Desk Support platform (Zendesk)" at bounding box center [231, 119] width 113 height 12
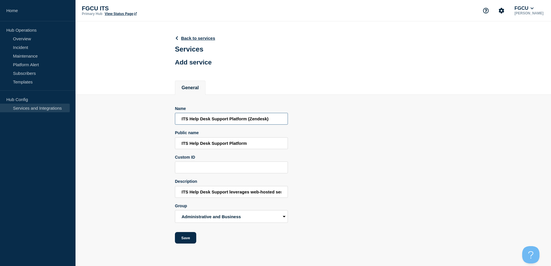
type input "ITS Help Desk Support Platform (Zendesk)"
click at [318, 132] on div "Name ITS Help Desk Support Platform (Zendesk) Public name ITS Help Desk Support…" at bounding box center [313, 175] width 277 height 138
drag, startPoint x: 252, startPoint y: 195, endPoint x: 266, endPoint y: 199, distance: 14.6
click at [266, 198] on input "ITS Help Desk Support leverages web-hosted service Zendesk for support operatio…" at bounding box center [231, 192] width 113 height 12
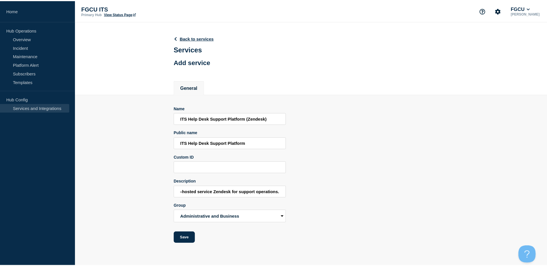
scroll to position [0, 0]
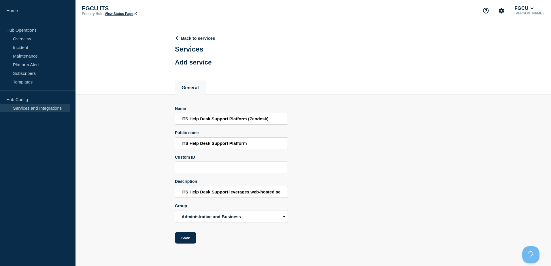
click at [311, 193] on div "Name ITS Help Desk Support Platform (Zendesk) Public name ITS Help Desk Support…" at bounding box center [313, 175] width 277 height 138
click at [187, 239] on button "Save" at bounding box center [185, 238] width 21 height 12
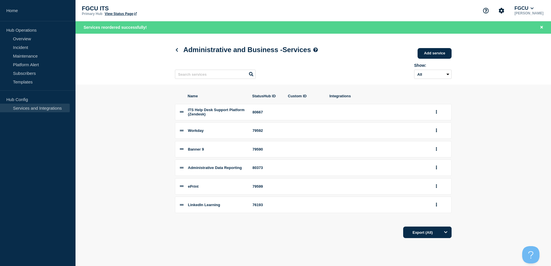
click at [136, 176] on section "Name StatusHub ID Custom ID Integrations ITS Help Desk Support Platform (Zendes…" at bounding box center [314, 166] width 476 height 163
click at [177, 51] on icon at bounding box center [177, 50] width 4 height 4
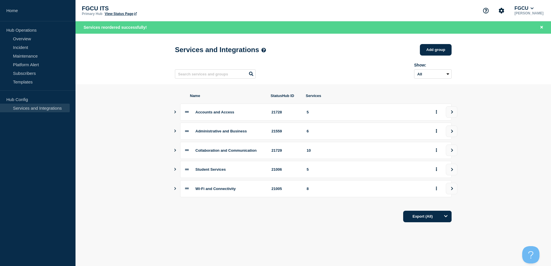
click at [174, 116] on button "Show services" at bounding box center [175, 112] width 3 height 17
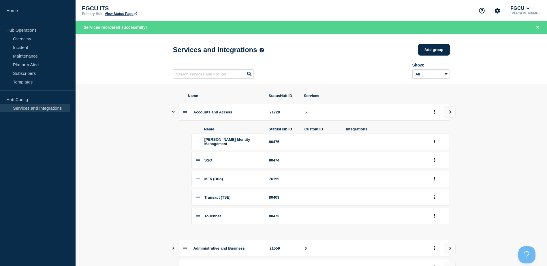
click at [174, 114] on icon "Show services" at bounding box center [173, 112] width 3 height 4
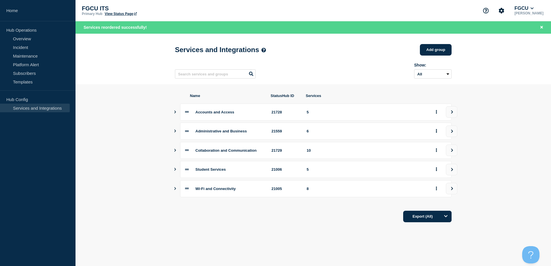
click at [174, 171] on icon "Show services" at bounding box center [175, 169] width 4 height 3
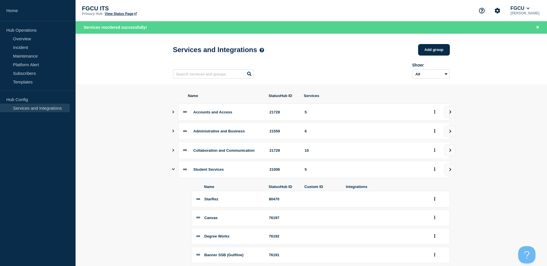
click at [172, 171] on icon "Show services" at bounding box center [173, 169] width 3 height 4
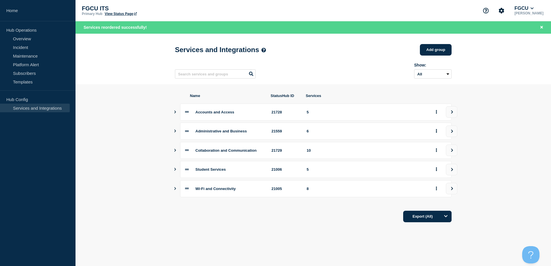
click at [176, 171] on icon "Show services" at bounding box center [175, 169] width 4 height 3
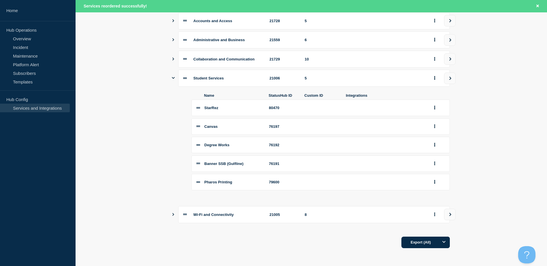
scroll to position [95, 0]
click at [221, 185] on span "Pharos Printing" at bounding box center [218, 182] width 28 height 4
click at [435, 182] on icon "group actions" at bounding box center [434, 182] width 1 height 4
click at [434, 191] on button "Edit" at bounding box center [437, 192] width 29 height 9
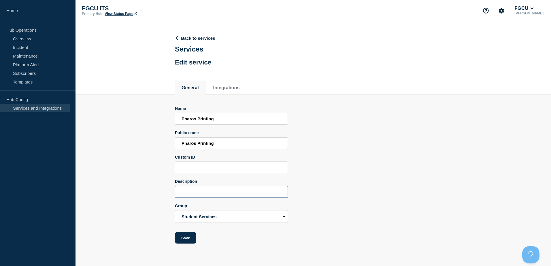
click at [214, 192] on input "Description" at bounding box center [231, 192] width 113 height 12
type input "O"
click at [260, 193] on input "Pharos is FGCU's campus Printing" at bounding box center [231, 192] width 113 height 12
click at [220, 194] on input "Pharos is FGCU's campus Printing" at bounding box center [231, 192] width 113 height 12
click at [266, 194] on input "Pharos is FGCU's on-campus Printing" at bounding box center [231, 192] width 113 height 12
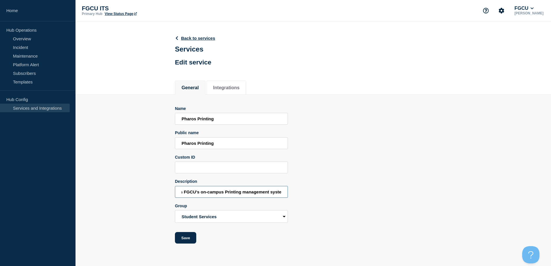
scroll to position [0, 22]
click at [222, 193] on input "Pharos is FGCU's on-campus Printing management system" at bounding box center [231, 192] width 113 height 12
click at [261, 194] on input "Pharos is FGCU's on-campus printing management system" at bounding box center [231, 192] width 113 height 12
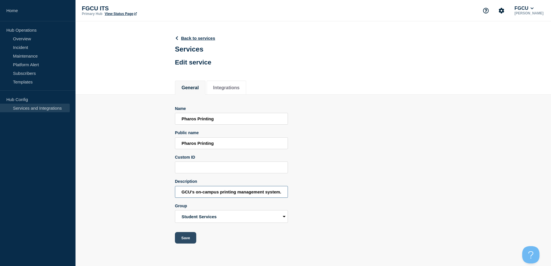
type input "Pharos is FGCU's on-campus printing management system."
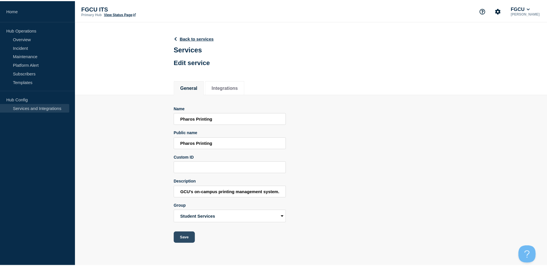
scroll to position [0, 0]
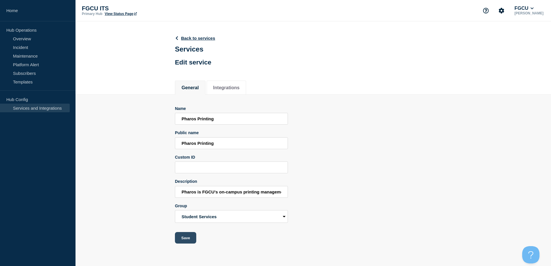
click at [187, 236] on button "Save" at bounding box center [185, 238] width 21 height 12
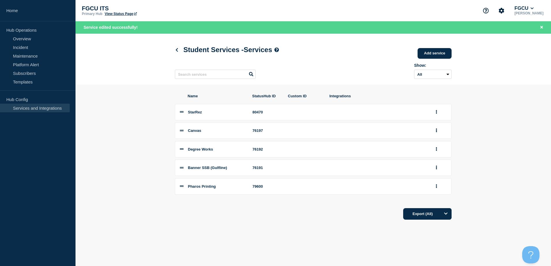
click at [493, 124] on section "Name StatusHub ID Custom ID Integrations StarRez 80470 Canvas 76197 Degree Work…" at bounding box center [314, 157] width 476 height 144
click at [177, 50] on icon at bounding box center [177, 50] width 2 height 4
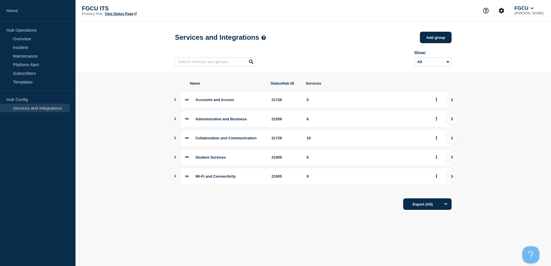
click at [176, 178] on icon "Show services" at bounding box center [175, 176] width 4 height 3
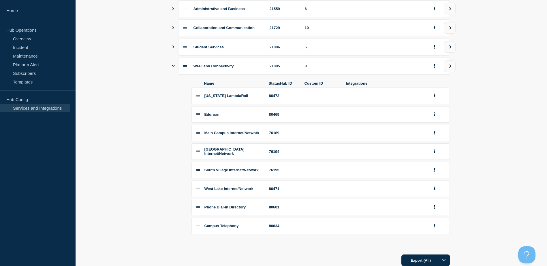
scroll to position [115, 0]
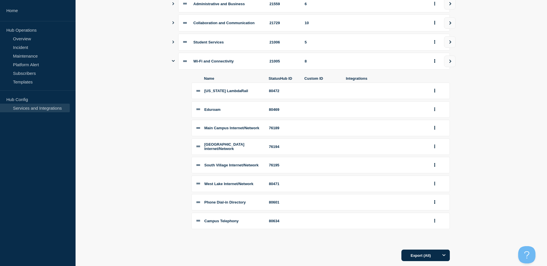
click at [172, 234] on section "Name StatusHub ID Services Accounts and Access 21728 5 Administrative and Busin…" at bounding box center [311, 114] width 471 height 314
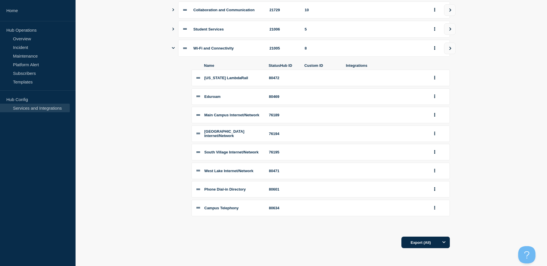
scroll to position [138, 0]
drag, startPoint x: 205, startPoint y: 107, endPoint x: 248, endPoint y: 114, distance: 43.5
click at [248, 114] on div "Main Campus Internet/Network" at bounding box center [233, 115] width 58 height 4
drag, startPoint x: 248, startPoint y: 114, endPoint x: 232, endPoint y: 130, distance: 22.0
click at [232, 130] on span "North Lake Village Internet/Network" at bounding box center [224, 133] width 40 height 9
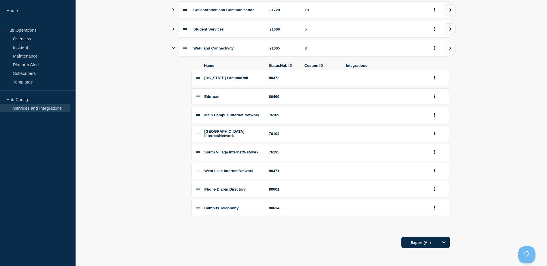
drag, startPoint x: 205, startPoint y: 128, endPoint x: 249, endPoint y: 132, distance: 44.0
click at [249, 132] on div "North Lake Village Internet/Network" at bounding box center [233, 133] width 58 height 9
drag, startPoint x: 249, startPoint y: 132, endPoint x: 230, endPoint y: 156, distance: 30.6
click at [230, 156] on li "South Village Internet/Network 76195" at bounding box center [320, 152] width 258 height 16
drag, startPoint x: 207, startPoint y: 148, endPoint x: 245, endPoint y: 153, distance: 37.9
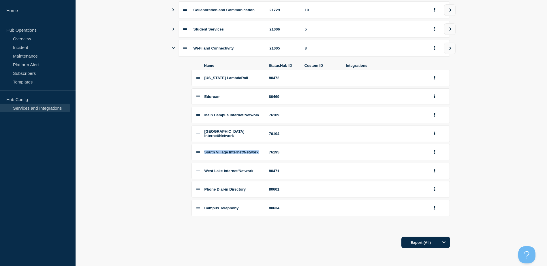
click at [245, 153] on div "South Village Internet/Network" at bounding box center [233, 152] width 58 height 4
drag, startPoint x: 245, startPoint y: 153, endPoint x: 233, endPoint y: 171, distance: 21.4
click at [233, 171] on span "West Lake Internet/Network" at bounding box center [228, 171] width 49 height 4
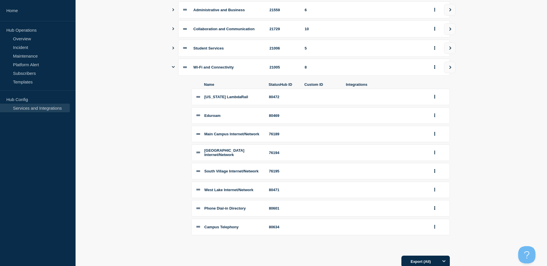
click at [214, 118] on span "Eduroam" at bounding box center [212, 116] width 16 height 4
click at [437, 119] on button "group actions" at bounding box center [434, 115] width 7 height 9
click at [434, 129] on button "Edit" at bounding box center [437, 126] width 29 height 9
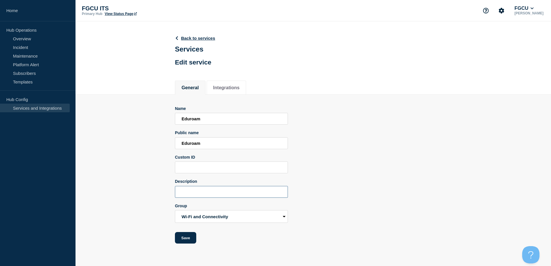
click at [207, 191] on input "Description" at bounding box center [231, 192] width 113 height 12
type input "F"
type input "E"
type input "s"
drag, startPoint x: 268, startPoint y: 196, endPoint x: 238, endPoint y: 197, distance: 29.7
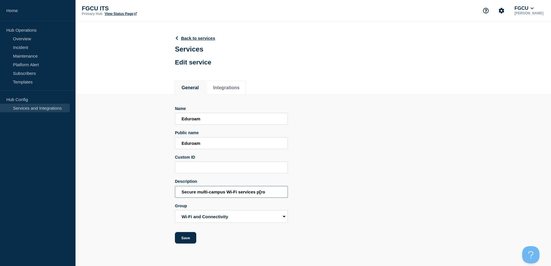
click at [238, 197] on input "Secure multi-campus Wi-Fi services p[ro" at bounding box center [231, 192] width 113 height 12
drag, startPoint x: 241, startPoint y: 194, endPoint x: 227, endPoint y: 196, distance: 14.3
click at [227, 196] on input "Secure multi-campus Wi-Fi" at bounding box center [231, 192] width 113 height 12
type input "Secure multi-campus wireless network."
click at [352, 188] on div "Name Eduroam Public name Eduroam Custom ID Description Secure multi-campus wire…" at bounding box center [313, 175] width 277 height 138
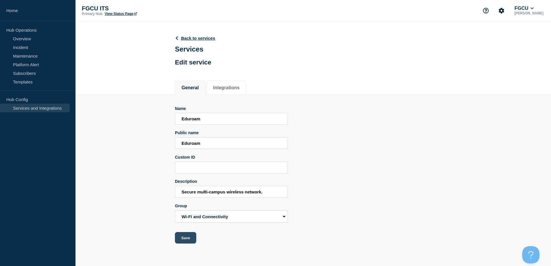
click at [186, 242] on button "Save" at bounding box center [185, 238] width 21 height 12
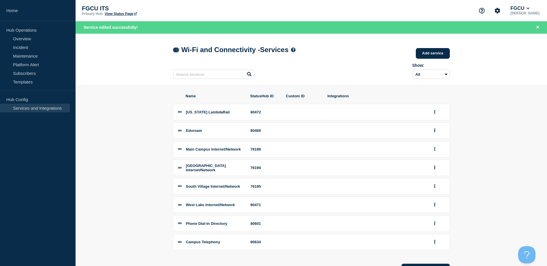
click at [176, 51] on icon at bounding box center [175, 50] width 4 height 4
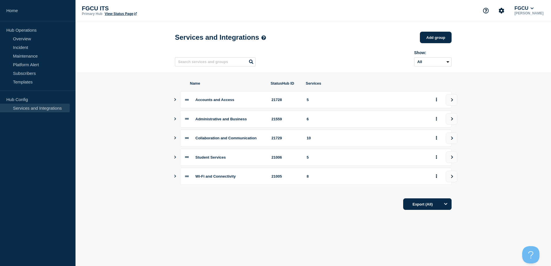
click at [176, 178] on icon "Show services" at bounding box center [175, 176] width 4 height 3
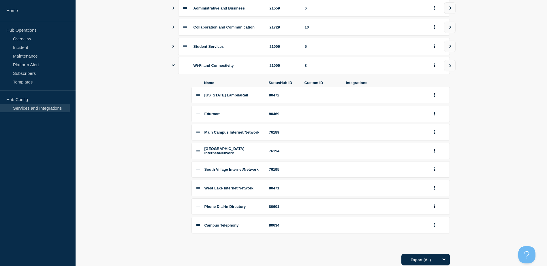
scroll to position [115, 0]
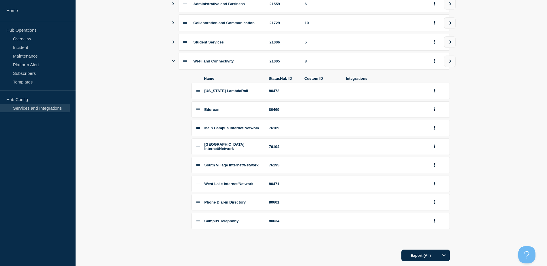
click at [174, 44] on icon "Show services" at bounding box center [173, 42] width 4 height 3
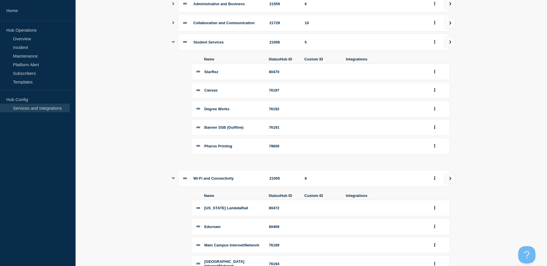
click at [174, 24] on icon "Show services" at bounding box center [173, 22] width 2 height 3
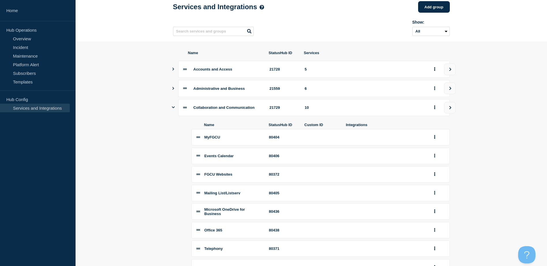
scroll to position [29, 0]
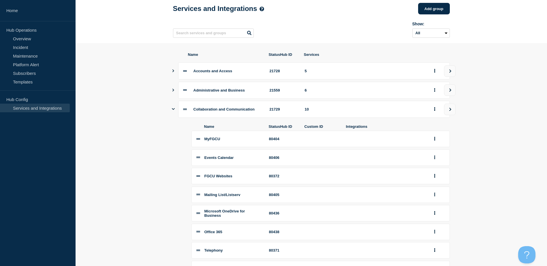
click at [172, 89] on button "Show services" at bounding box center [173, 90] width 3 height 17
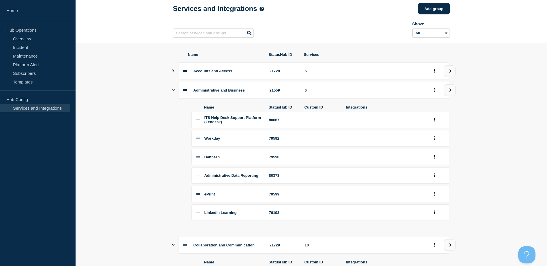
click at [174, 92] on icon "Show services" at bounding box center [173, 90] width 3 height 4
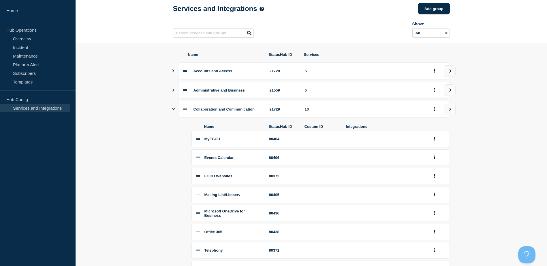
click at [174, 92] on icon "Show services" at bounding box center [173, 90] width 4 height 3
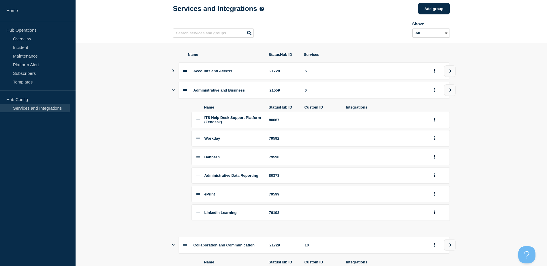
click at [173, 69] on button "Show services" at bounding box center [173, 71] width 3 height 17
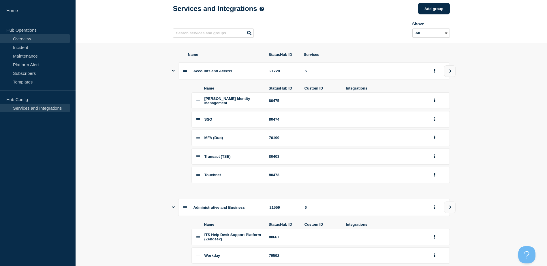
click at [25, 37] on link "Overview" at bounding box center [35, 38] width 70 height 9
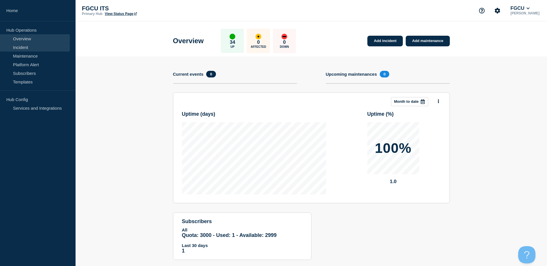
click at [32, 49] on link "Incident" at bounding box center [35, 47] width 70 height 9
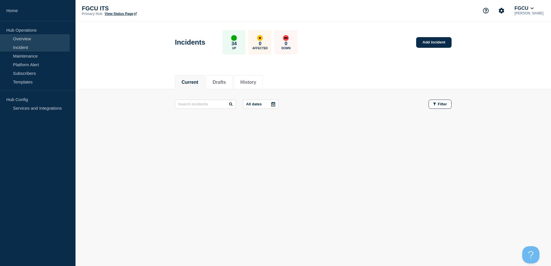
click at [27, 38] on link "Overview" at bounding box center [35, 38] width 70 height 9
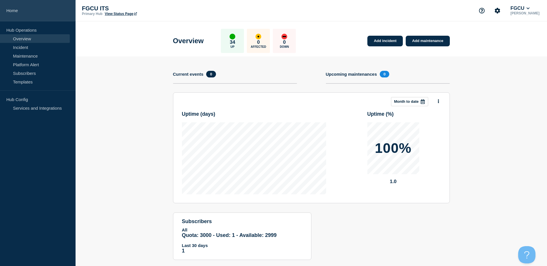
click at [14, 10] on link "Home" at bounding box center [38, 10] width 76 height 21
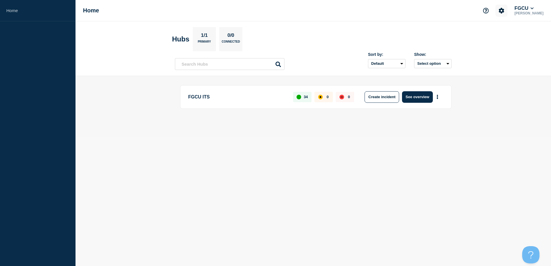
click at [507, 6] on button "Account settings" at bounding box center [502, 11] width 12 height 12
click at [519, 35] on link "Team Members" at bounding box center [512, 34] width 30 height 5
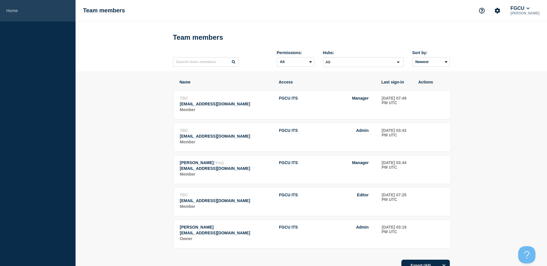
click at [16, 11] on link "Home" at bounding box center [38, 10] width 76 height 21
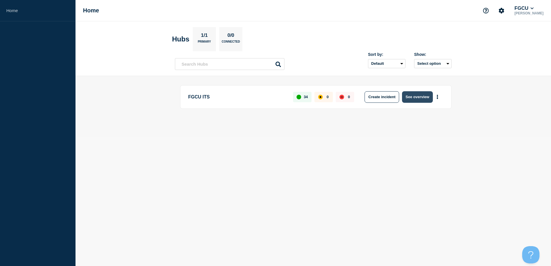
click at [425, 97] on button "See overview" at bounding box center [417, 97] width 31 height 12
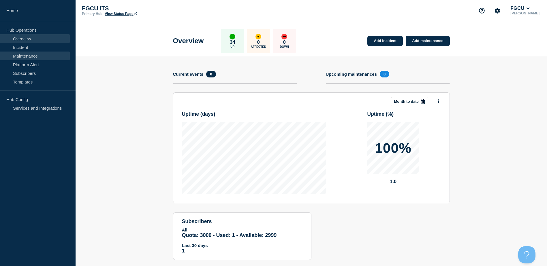
click at [34, 56] on link "Maintenance" at bounding box center [35, 56] width 70 height 9
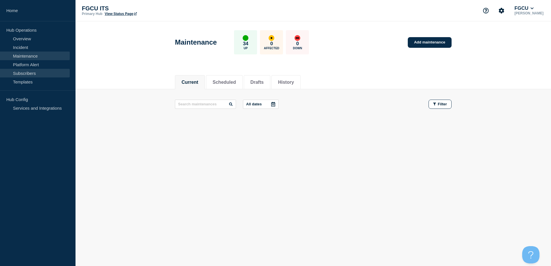
click at [36, 69] on link "Subscribers" at bounding box center [35, 73] width 70 height 9
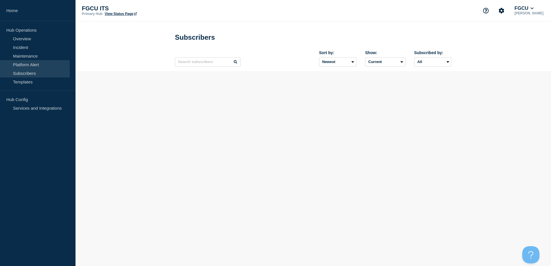
click at [40, 63] on link "Platform Alert" at bounding box center [35, 64] width 70 height 9
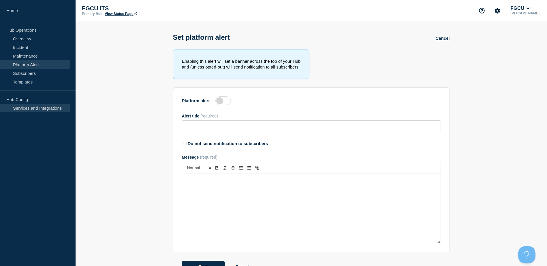
click at [48, 109] on link "Services and Integrations" at bounding box center [35, 108] width 70 height 9
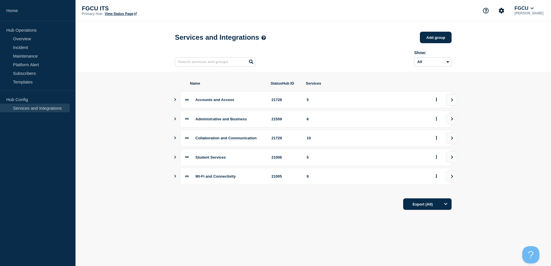
click at [177, 101] on icon "Show services" at bounding box center [175, 99] width 4 height 3
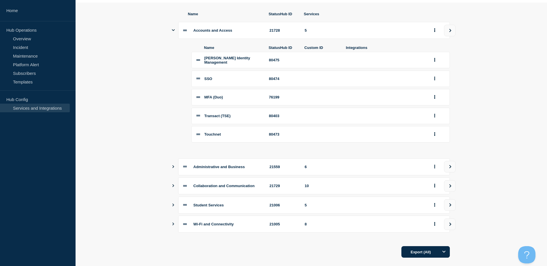
scroll to position [84, 0]
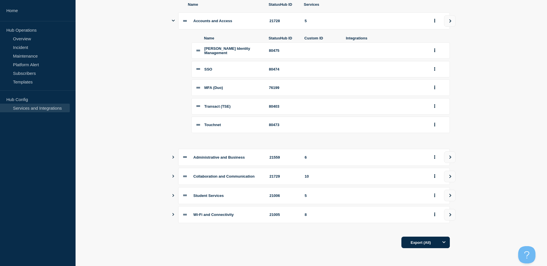
click at [236, 49] on div "Fischer Identity Management" at bounding box center [233, 50] width 58 height 9
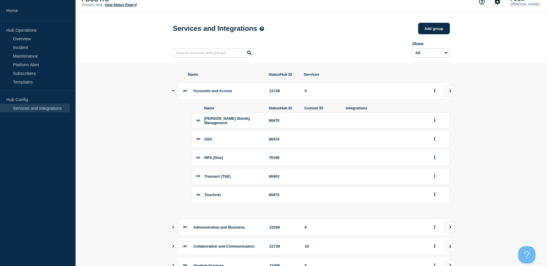
scroll to position [0, 0]
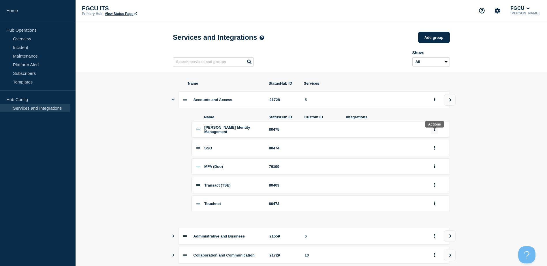
click at [434, 131] on icon "group actions" at bounding box center [434, 129] width 1 height 4
click at [435, 142] on button "Edit" at bounding box center [437, 140] width 29 height 9
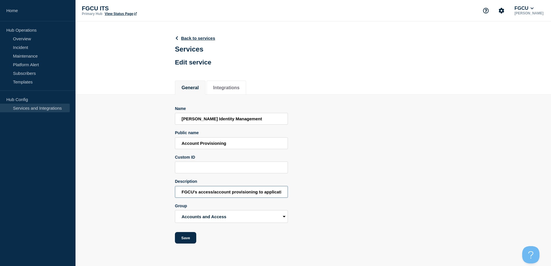
click at [228, 194] on input "FGCU's access/account provisioning to applications and systems." at bounding box center [231, 192] width 113 height 12
click at [190, 241] on button "Save" at bounding box center [185, 238] width 21 height 12
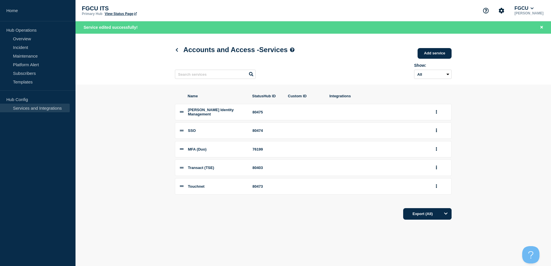
click at [180, 114] on icon at bounding box center [182, 112] width 4 height 4
click at [437, 132] on icon "group actions" at bounding box center [436, 131] width 1 height 4
click at [438, 144] on button "Edit" at bounding box center [440, 141] width 29 height 9
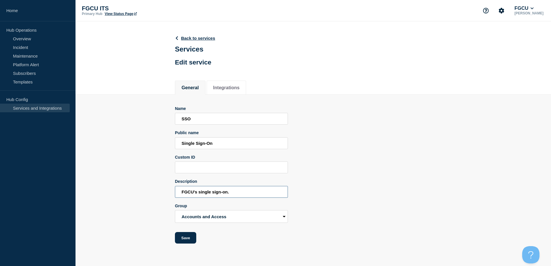
click at [221, 195] on input "FGCU's single sign-on." at bounding box center [231, 192] width 113 height 12
click at [189, 240] on button "Save" at bounding box center [185, 238] width 21 height 12
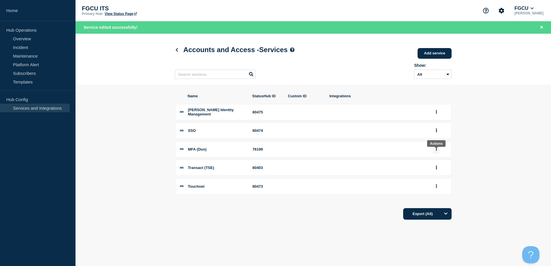
click at [438, 152] on button "group actions" at bounding box center [436, 149] width 7 height 9
click at [435, 162] on button "Edit" at bounding box center [440, 159] width 29 height 9
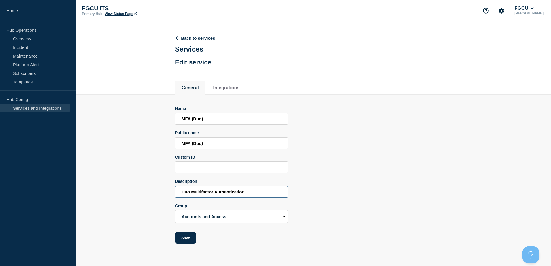
click at [227, 193] on input "Duo Multifactor Authentication." at bounding box center [231, 192] width 113 height 12
drag, startPoint x: 388, startPoint y: 169, endPoint x: 323, endPoint y: 191, distance: 68.3
click at [388, 169] on div "Name MFA (Duo) Public name MFA (Duo) Custom ID Description Duo Multifactor Auth…" at bounding box center [313, 175] width 277 height 138
click at [190, 242] on button "Save" at bounding box center [185, 238] width 21 height 12
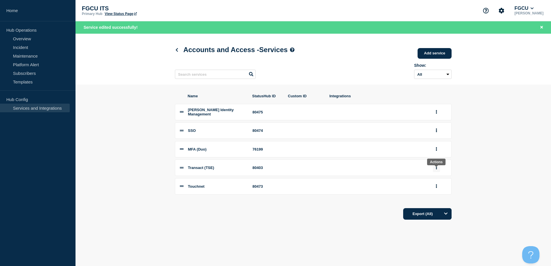
click at [436, 170] on icon "group actions" at bounding box center [436, 168] width 1 height 4
click at [439, 182] on button "Edit" at bounding box center [440, 178] width 29 height 9
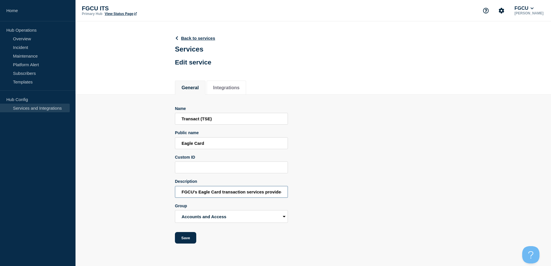
click at [214, 193] on input "FGCU's Eagle Card transaction services provided by Transact (TSE).." at bounding box center [231, 192] width 113 height 12
click at [187, 240] on button "Save" at bounding box center [185, 238] width 21 height 12
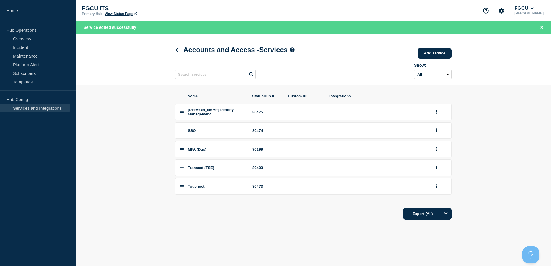
click at [200, 189] on span "Touchnet" at bounding box center [196, 187] width 17 height 4
click at [437, 188] on icon "group actions" at bounding box center [436, 187] width 1 height 4
drag, startPoint x: 430, startPoint y: 201, endPoint x: 400, endPoint y: 203, distance: 30.3
click at [431, 202] on button "Edit" at bounding box center [440, 197] width 29 height 9
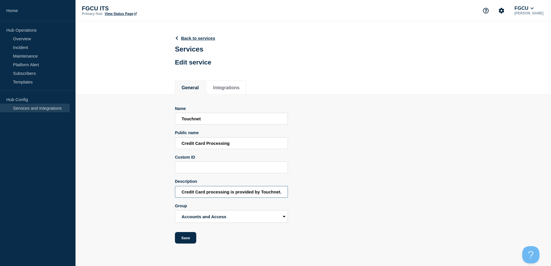
click at [234, 195] on input "Credit Card processing is provided by Touchnet." at bounding box center [231, 192] width 113 height 12
click at [190, 243] on button "Save" at bounding box center [185, 238] width 21 height 12
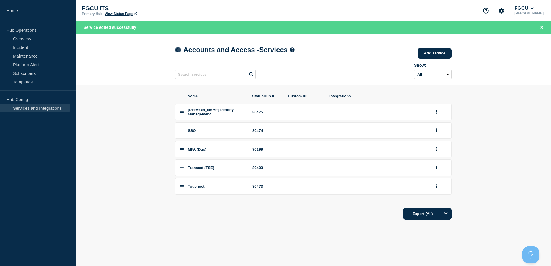
click at [177, 50] on icon at bounding box center [177, 50] width 2 height 4
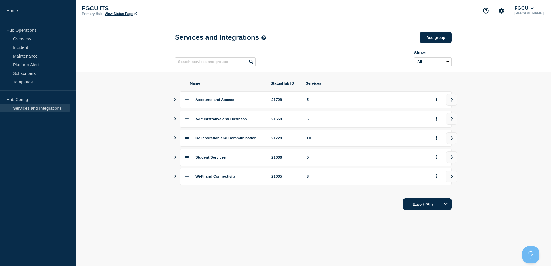
click at [174, 121] on icon "Show services" at bounding box center [175, 119] width 4 height 3
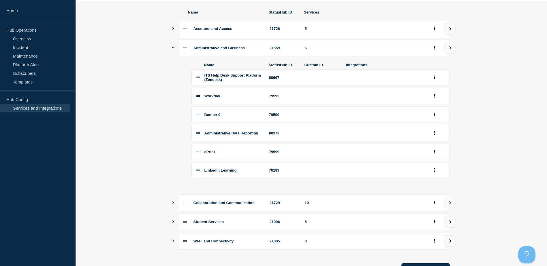
scroll to position [58, 0]
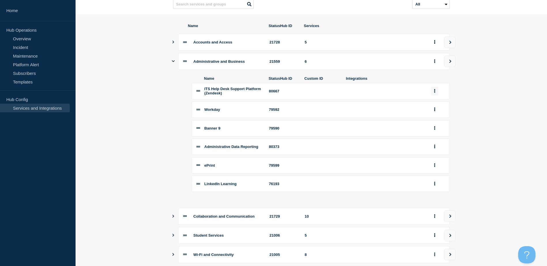
click at [434, 92] on button "group actions" at bounding box center [434, 91] width 7 height 9
click at [441, 107] on button "Edit" at bounding box center [437, 102] width 29 height 9
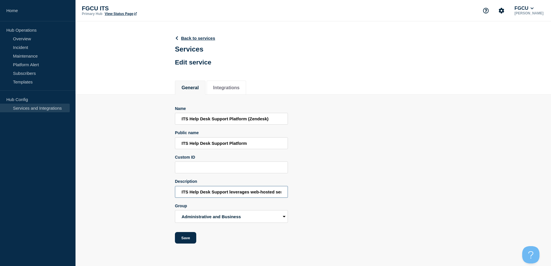
click at [239, 192] on input "ITS Help Desk Support leverages web-hosted service Zendesk for support operatio…" at bounding box center [231, 192] width 113 height 12
drag, startPoint x: 342, startPoint y: 173, endPoint x: 330, endPoint y: 177, distance: 13.4
click at [340, 173] on div "Name ITS Help Desk Support Platform (Zendesk) Public name ITS Help Desk Support…" at bounding box center [313, 175] width 277 height 138
click at [187, 240] on button "Save" at bounding box center [185, 238] width 21 height 12
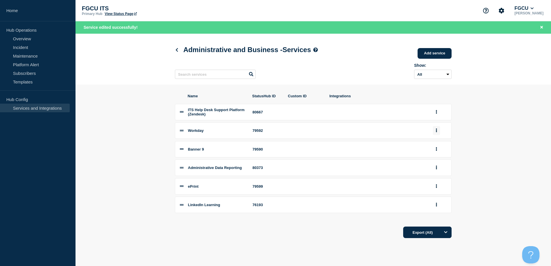
click at [437, 133] on button "group actions" at bounding box center [436, 130] width 7 height 9
click at [434, 143] on button "Edit" at bounding box center [440, 141] width 29 height 9
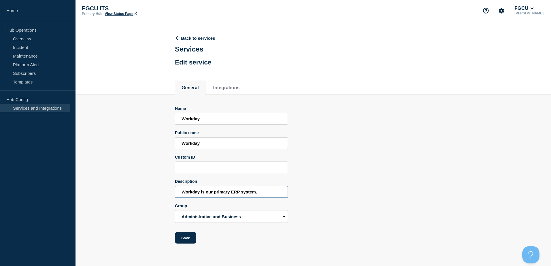
click at [214, 193] on input "Workday is our primary ERP system." at bounding box center [231, 192] width 113 height 12
click at [209, 195] on input "Workday is our primary ERP system." at bounding box center [231, 192] width 113 height 12
type input "Workday is FGCU's primary ERP system."
click at [192, 238] on button "Save" at bounding box center [185, 238] width 21 height 12
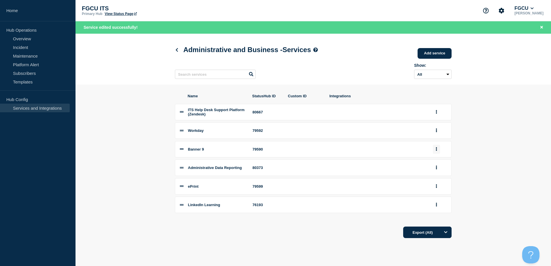
click at [436, 151] on icon "group actions" at bounding box center [436, 149] width 1 height 4
click at [430, 162] on button "Edit" at bounding box center [440, 159] width 29 height 9
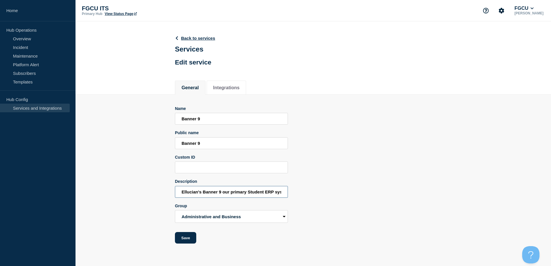
click at [234, 194] on input "Ellucian's Banner 9 our primary Student ERP system." at bounding box center [231, 192] width 113 height 12
click at [226, 194] on input "Ellucian's Banner 9 our primary Student ERP system." at bounding box center [231, 192] width 113 height 12
type input "Ellucian's Banner 9 FGCU's primary Student ERP system."
click at [185, 240] on button "Save" at bounding box center [185, 238] width 21 height 12
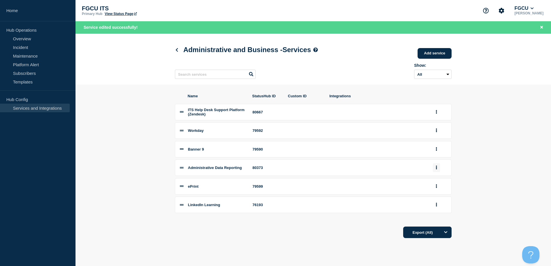
click at [435, 172] on button "group actions" at bounding box center [436, 167] width 7 height 9
click at [434, 182] on button "Edit" at bounding box center [440, 179] width 29 height 9
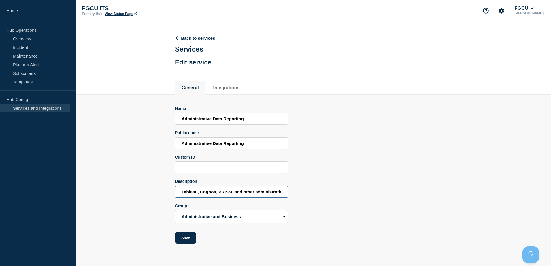
click at [215, 194] on input "Tableau, Cognos, PRISM, and other administrative reporting services." at bounding box center [231, 192] width 113 height 12
click at [189, 239] on button "Save" at bounding box center [185, 238] width 21 height 12
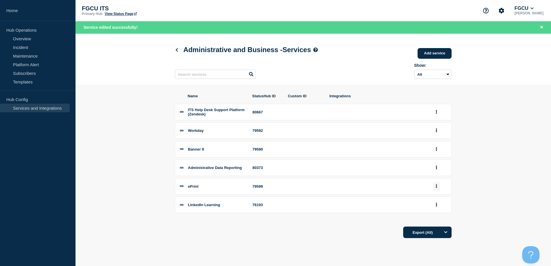
click at [435, 191] on button "group actions" at bounding box center [436, 186] width 7 height 9
click at [436, 202] on button "Edit" at bounding box center [440, 197] width 29 height 9
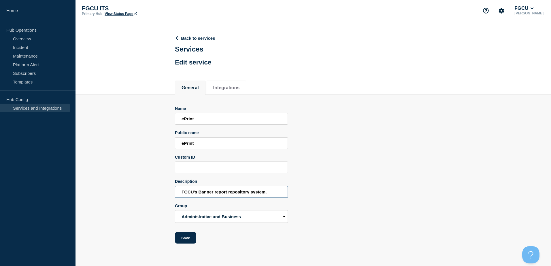
click at [212, 196] on input "FGCU's Banner report repository system." at bounding box center [231, 192] width 113 height 12
click at [189, 241] on button "Save" at bounding box center [185, 238] width 21 height 12
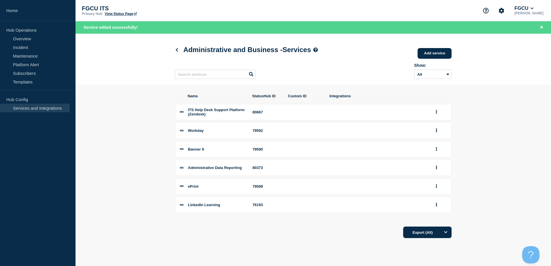
drag, startPoint x: 218, startPoint y: 210, endPoint x: 351, endPoint y: 201, distance: 133.8
click at [219, 207] on span "LinkedIn Learning" at bounding box center [204, 205] width 32 height 4
click at [438, 210] on button "group actions" at bounding box center [436, 205] width 7 height 9
click at [433, 219] on button "Edit" at bounding box center [440, 215] width 29 height 9
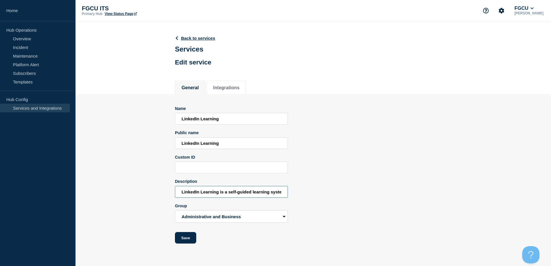
click at [214, 194] on input "LinkedIn Learning is a self-guided learning system made available to FGCU staff…" at bounding box center [231, 192] width 113 height 12
click at [186, 237] on button "Save" at bounding box center [185, 238] width 21 height 12
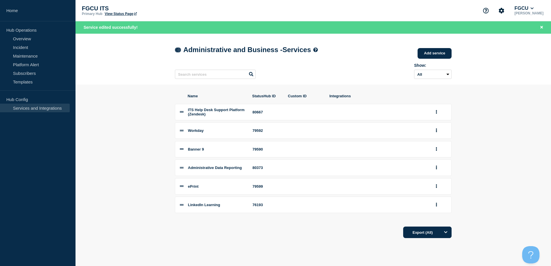
click at [176, 51] on icon at bounding box center [177, 50] width 2 height 4
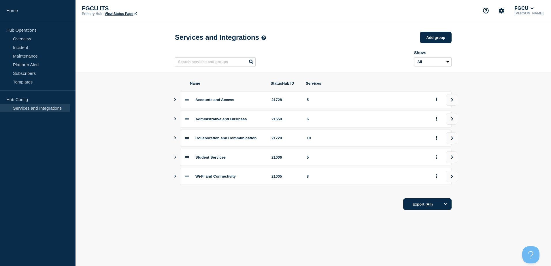
click at [176, 140] on icon "Show services" at bounding box center [175, 138] width 4 height 3
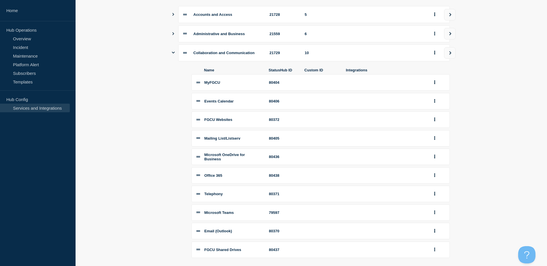
scroll to position [86, 0]
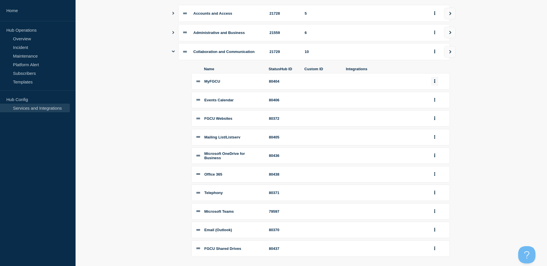
click at [435, 86] on button "group actions" at bounding box center [434, 81] width 7 height 9
click at [434, 95] on button "Edit" at bounding box center [437, 91] width 29 height 9
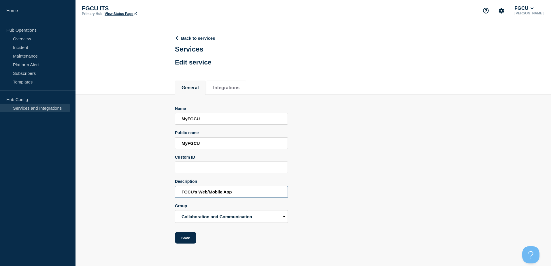
click at [198, 195] on input "FGCU's Web/Mobile App" at bounding box center [231, 192] width 113 height 12
click at [185, 240] on button "Save" at bounding box center [185, 238] width 21 height 12
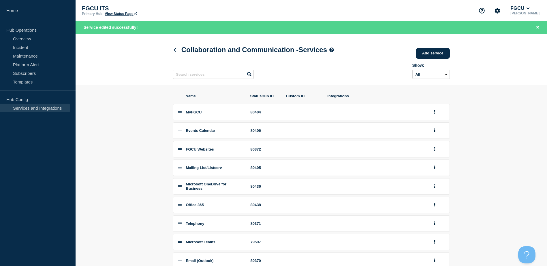
click at [178, 131] on icon at bounding box center [180, 130] width 4 height 1
click at [208, 133] on span "Events Calendar" at bounding box center [200, 131] width 29 height 4
click at [435, 132] on icon "group actions" at bounding box center [434, 131] width 1 height 4
click at [430, 143] on button "Edit" at bounding box center [437, 141] width 29 height 9
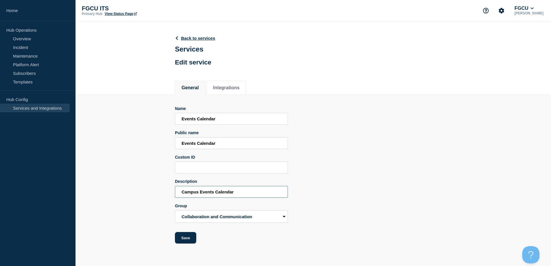
click at [212, 195] on input "Campus Events Calendar" at bounding box center [231, 192] width 113 height 12
click at [247, 194] on input "Campus Events Calendar" at bounding box center [231, 192] width 113 height 12
type input "Campus Events Calendar."
click at [187, 240] on button "Save" at bounding box center [185, 238] width 21 height 12
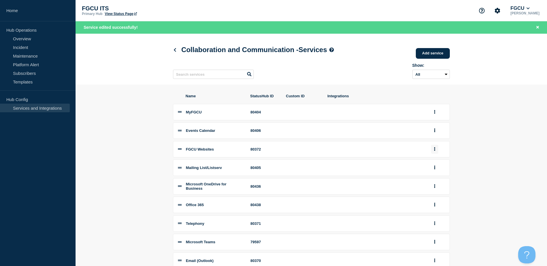
click at [436, 150] on button "group actions" at bounding box center [434, 149] width 7 height 9
click at [431, 162] on button "Edit" at bounding box center [437, 159] width 29 height 9
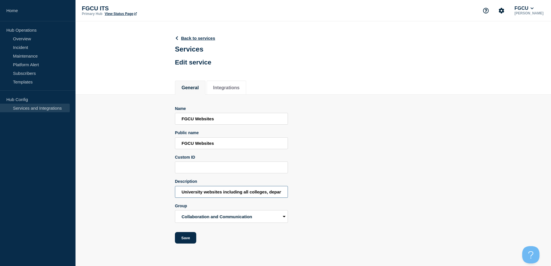
click at [207, 191] on input "University websites including all colleges, departments, and subdomains." at bounding box center [231, 192] width 113 height 12
drag, startPoint x: 338, startPoint y: 169, endPoint x: 324, endPoint y: 176, distance: 15.6
click at [338, 169] on div "Name FGCU Websites Public name FGCU Websites Custom ID Description University w…" at bounding box center [313, 175] width 277 height 138
click at [190, 237] on button "Save" at bounding box center [185, 238] width 21 height 12
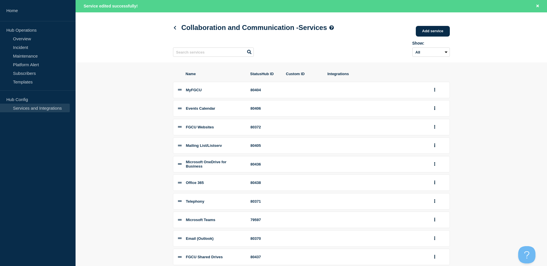
scroll to position [68, 0]
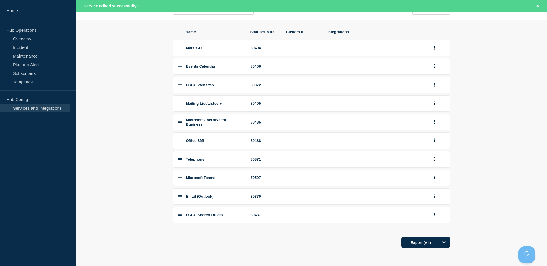
click at [179, 103] on icon at bounding box center [180, 104] width 4 height 4
click at [435, 102] on icon "group actions" at bounding box center [434, 104] width 1 height 4
click at [434, 116] on button "Edit" at bounding box center [437, 114] width 29 height 9
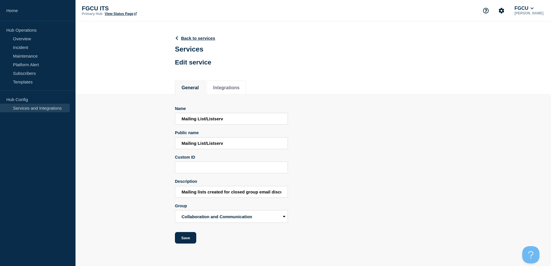
click at [219, 199] on form "Name Mailing List/Listserv Public name Mailing List/Listserv Custom ID Descript…" at bounding box center [231, 175] width 113 height 138
click at [220, 195] on input "Mailing lists created for closed group email discussions for FGCU department an…" at bounding box center [231, 192] width 113 height 12
click at [191, 238] on button "Save" at bounding box center [185, 238] width 21 height 12
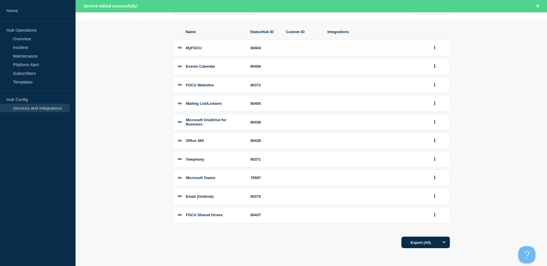
scroll to position [68, 0]
drag, startPoint x: 244, startPoint y: 119, endPoint x: 348, endPoint y: 116, distance: 103.8
click at [247, 119] on li "Microsoft OneDrive for Business 80436" at bounding box center [311, 122] width 277 height 16
click at [436, 121] on button "group actions" at bounding box center [434, 122] width 7 height 9
click at [439, 135] on button "Edit" at bounding box center [437, 133] width 29 height 9
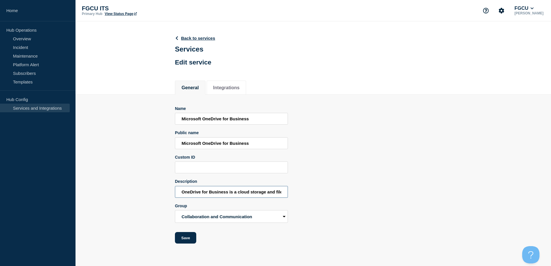
click at [229, 195] on input "OneDrive for Business is a cloud storage and file sharing service from Microsof…" at bounding box center [231, 192] width 113 height 12
click at [185, 241] on button "Save" at bounding box center [185, 238] width 21 height 12
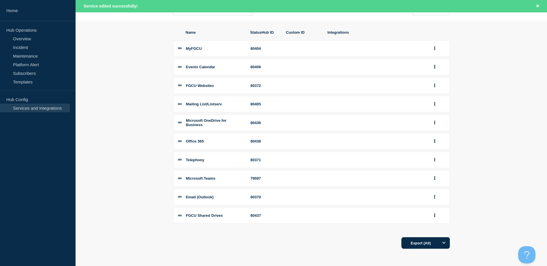
scroll to position [68, 0]
click at [434, 139] on icon "group actions" at bounding box center [434, 141] width 1 height 4
click at [440, 152] on button "Edit" at bounding box center [437, 151] width 29 height 9
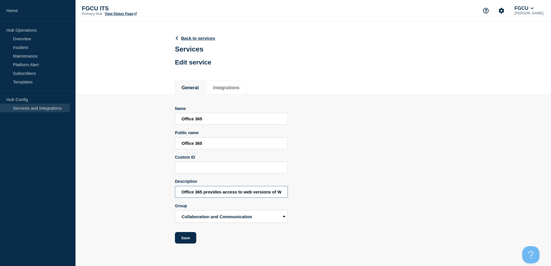
click at [223, 195] on input "Office 365 provides access to web versions of Word, Excel, PowerPoint, and more." at bounding box center [231, 192] width 113 height 12
drag, startPoint x: 359, startPoint y: 225, endPoint x: 252, endPoint y: 237, distance: 107.9
click at [358, 225] on div "Name Office 365 Public name Office 365 Custom ID Description Office 365 provide…" at bounding box center [313, 175] width 277 height 138
click at [183, 239] on button "Save" at bounding box center [185, 238] width 21 height 12
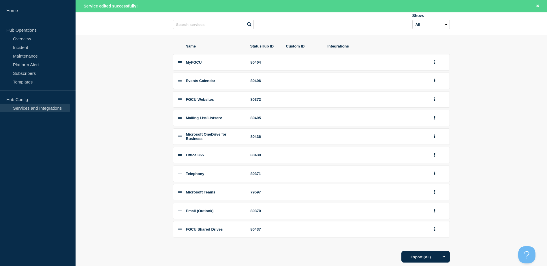
scroll to position [68, 0]
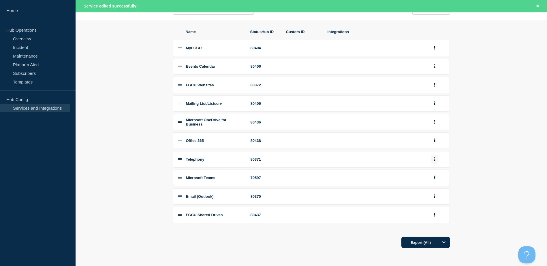
click at [436, 159] on button "group actions" at bounding box center [434, 159] width 7 height 9
click at [432, 168] on button "Edit" at bounding box center [437, 169] width 29 height 9
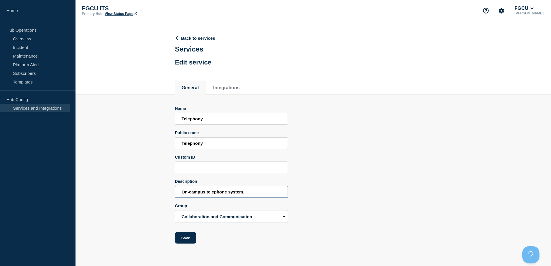
click at [205, 192] on input "On-campus telephone system." at bounding box center [231, 192] width 113 height 12
click at [182, 240] on button "Save" at bounding box center [185, 238] width 21 height 12
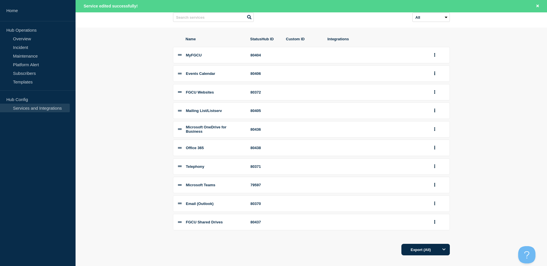
scroll to position [68, 0]
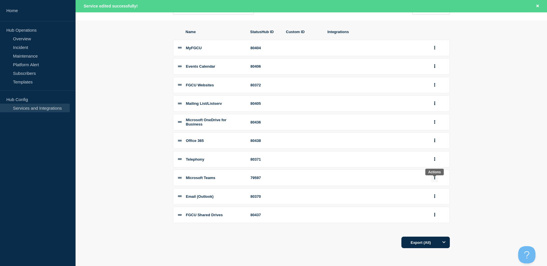
click at [434, 178] on icon "group actions" at bounding box center [434, 178] width 1 height 4
click at [437, 190] on button "Edit" at bounding box center [437, 188] width 29 height 9
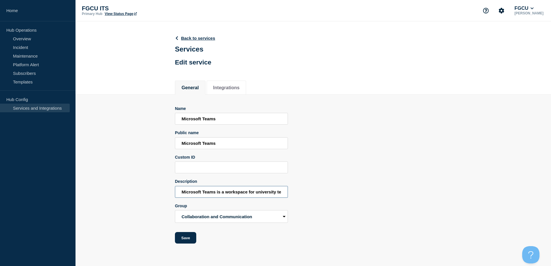
click at [231, 195] on input "Microsoft Teams is a workspace for university team to meet, chat, and collabora…" at bounding box center [231, 192] width 113 height 12
click at [353, 164] on div "Name Microsoft Teams Public name Microsoft Teams Custom ID Description Microsof…" at bounding box center [313, 175] width 277 height 138
click at [187, 39] on link "Back to services" at bounding box center [195, 38] width 40 height 5
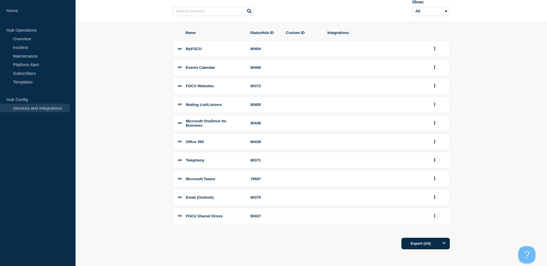
scroll to position [56, 0]
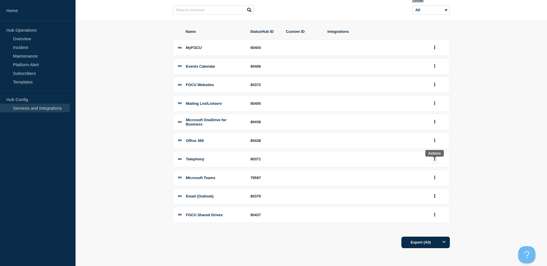
click at [435, 160] on icon "group actions" at bounding box center [434, 159] width 1 height 4
click at [437, 178] on button "Delete" at bounding box center [437, 178] width 29 height 9
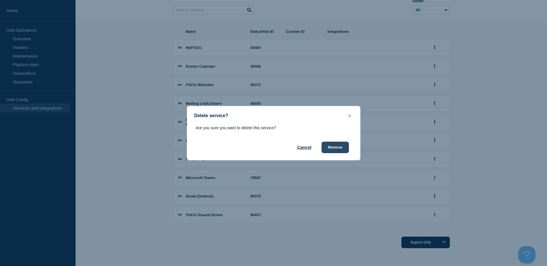
click at [336, 148] on button "Remove" at bounding box center [334, 148] width 27 height 12
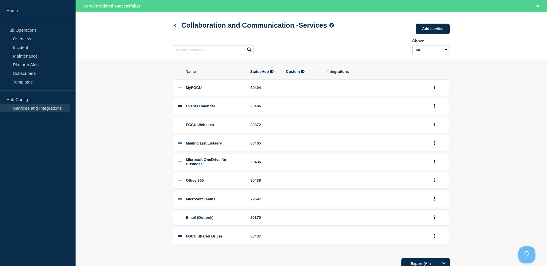
scroll to position [49, 0]
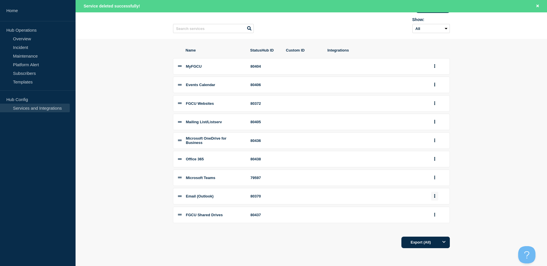
click at [431, 195] on button "group actions" at bounding box center [434, 196] width 7 height 9
click at [434, 207] on button "Edit" at bounding box center [437, 206] width 29 height 9
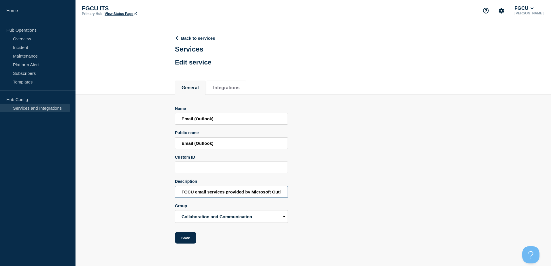
click at [228, 196] on input "FGCU email services provided by Microsoft Outlook." at bounding box center [231, 192] width 113 height 12
click at [188, 236] on button "Save" at bounding box center [185, 238] width 21 height 12
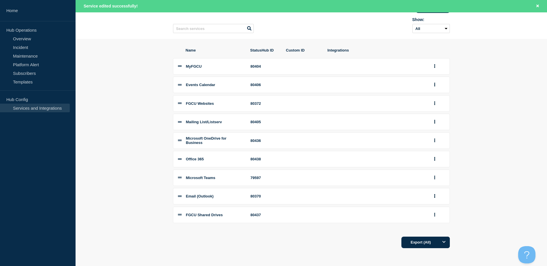
scroll to position [49, 0]
click at [433, 216] on button "group actions" at bounding box center [434, 215] width 7 height 9
click at [435, 163] on button "Edit" at bounding box center [437, 164] width 29 height 9
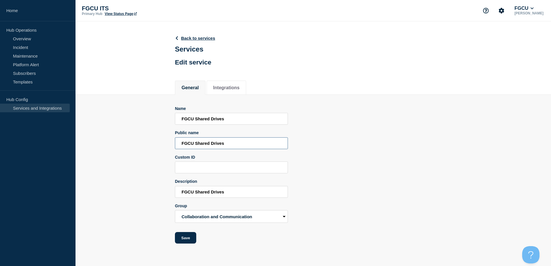
drag, startPoint x: 233, startPoint y: 146, endPoint x: 164, endPoint y: 146, distance: 69.5
click at [164, 146] on section "Name FGCU Shared Drives Public name FGCU Shared Drives Custom ID Description FG…" at bounding box center [314, 169] width 476 height 149
click at [187, 241] on button "Save" at bounding box center [185, 238] width 21 height 12
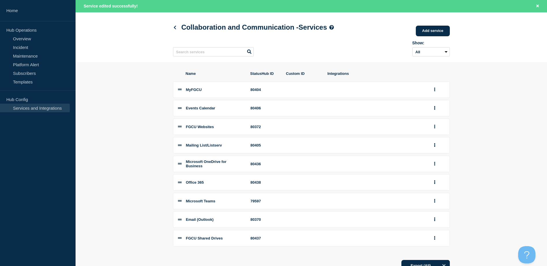
scroll to position [49, 0]
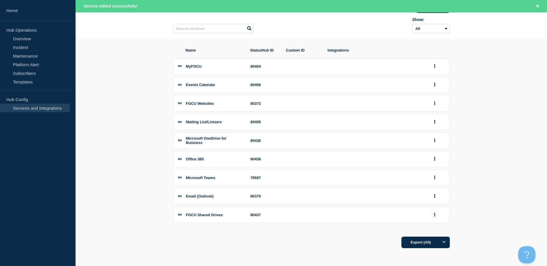
click at [434, 214] on icon "group actions" at bounding box center [434, 215] width 1 height 4
click at [432, 166] on button "Edit" at bounding box center [437, 164] width 29 height 9
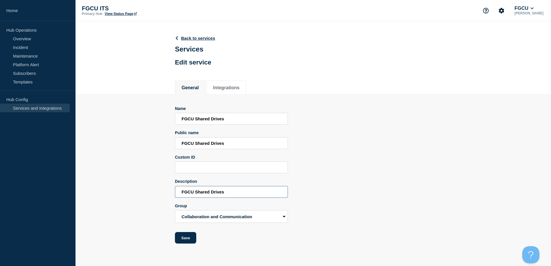
drag, startPoint x: 234, startPoint y: 194, endPoint x: 150, endPoint y: 194, distance: 83.9
click at [150, 194] on section "Name FGCU Shared Drives Public name FGCU Shared Drives Custom ID Description FG…" at bounding box center [314, 169] width 476 height 149
paste input "'s secure data storage for departmental data and collaborative purposes."
type input "FGCU's secure data storage for departmental data and collaborative purposes."
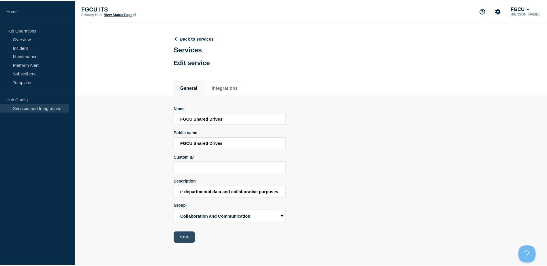
scroll to position [0, 0]
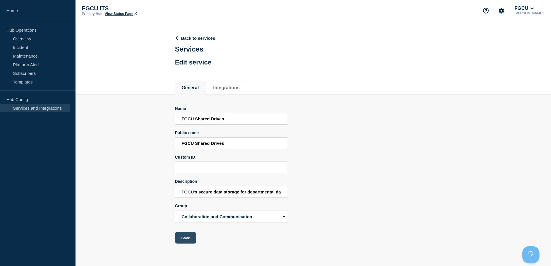
click at [185, 237] on button "Save" at bounding box center [185, 238] width 21 height 12
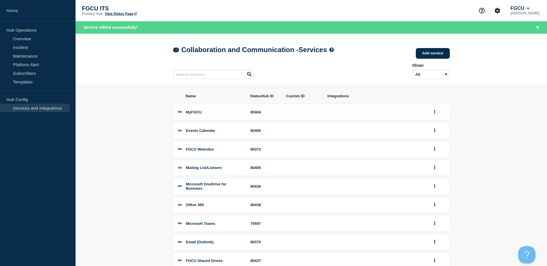
click at [176, 52] on icon at bounding box center [175, 50] width 4 height 4
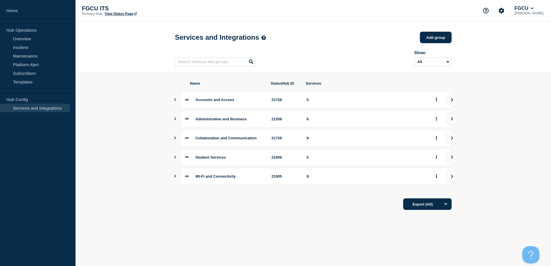
click at [176, 159] on icon "Show services" at bounding box center [175, 157] width 4 height 3
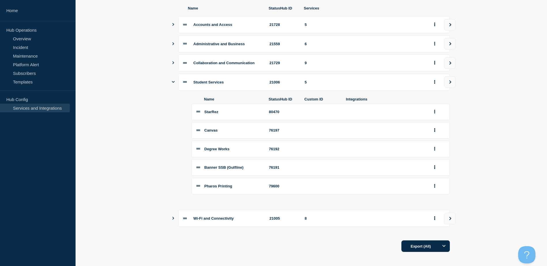
scroll to position [83, 0]
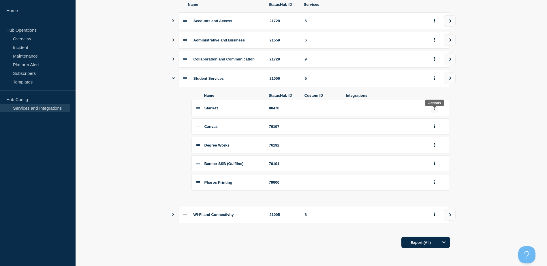
click at [434, 108] on icon "group actions" at bounding box center [434, 108] width 1 height 4
click at [438, 120] on button "Edit" at bounding box center [437, 118] width 29 height 9
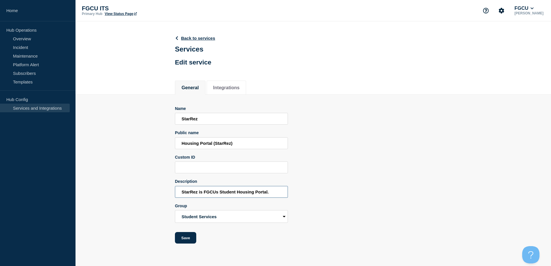
drag, startPoint x: 274, startPoint y: 193, endPoint x: 165, endPoint y: 191, distance: 109.3
click at [165, 191] on section "Name StarRez Public name Housing Portal (StarRez) Custom ID Description StarRez…" at bounding box center [314, 169] width 476 height 149
click at [185, 241] on button "Save" at bounding box center [185, 238] width 21 height 12
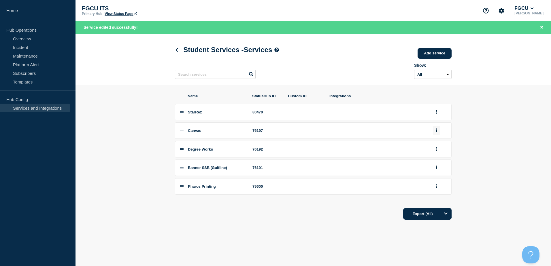
click at [436, 132] on icon "group actions" at bounding box center [436, 131] width 1 height 4
click at [436, 142] on button "Edit" at bounding box center [440, 141] width 29 height 9
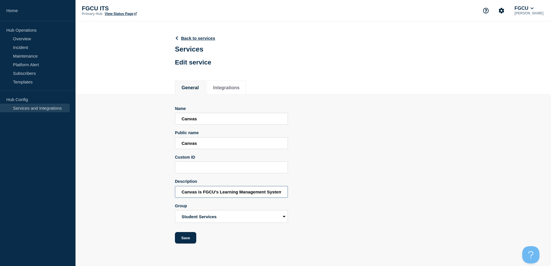
click at [245, 193] on input "Canvas is FGCU's Learning Management System." at bounding box center [231, 192] width 113 height 12
click at [185, 240] on button "Save" at bounding box center [185, 238] width 21 height 12
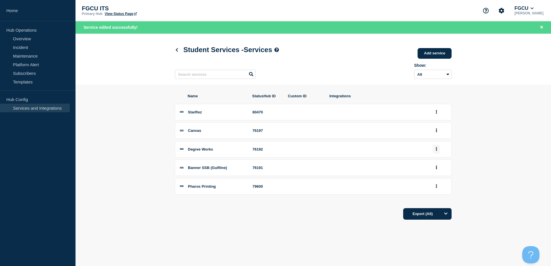
click at [436, 151] on icon "group actions" at bounding box center [436, 149] width 1 height 4
drag, startPoint x: 433, startPoint y: 162, endPoint x: 369, endPoint y: 169, distance: 64.7
click at [433, 162] on button "Edit" at bounding box center [440, 159] width 29 height 9
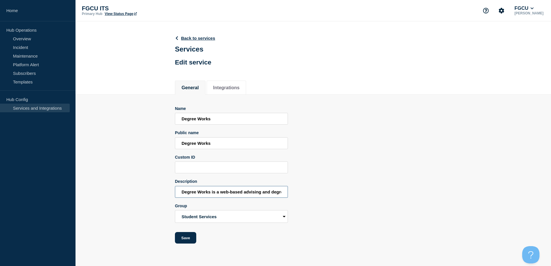
click at [217, 189] on input "Degree Works is a web-based advising and degree-planning tool available through…" at bounding box center [231, 192] width 113 height 12
click at [188, 241] on button "Save" at bounding box center [185, 238] width 21 height 12
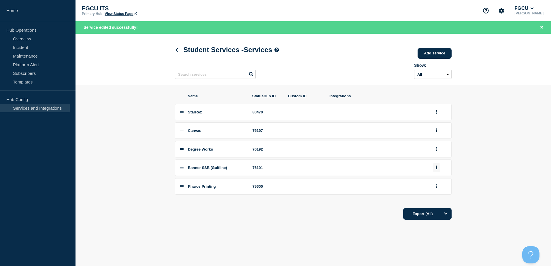
click at [437, 169] on icon "group actions" at bounding box center [436, 168] width 1 height 4
click at [440, 180] on button "Edit" at bounding box center [440, 178] width 29 height 9
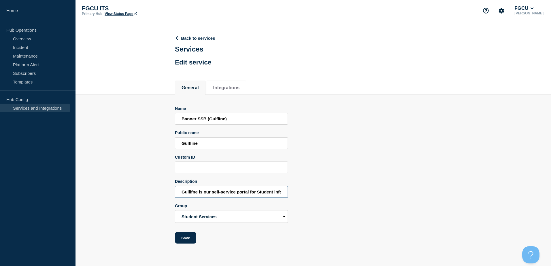
click at [217, 192] on input "Gullifne is our self-service portal for Student information." at bounding box center [231, 192] width 113 height 12
click at [188, 240] on button "Save" at bounding box center [185, 238] width 21 height 12
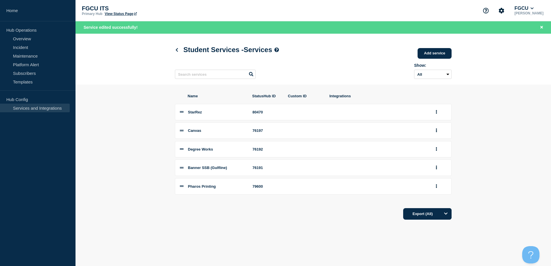
drag, startPoint x: 208, startPoint y: 190, endPoint x: 225, endPoint y: 189, distance: 16.8
click at [208, 189] on span "Pharos Printing" at bounding box center [202, 187] width 28 height 4
click at [436, 187] on icon "group actions" at bounding box center [436, 187] width 1 height 4
click at [434, 199] on button "Edit" at bounding box center [440, 197] width 29 height 9
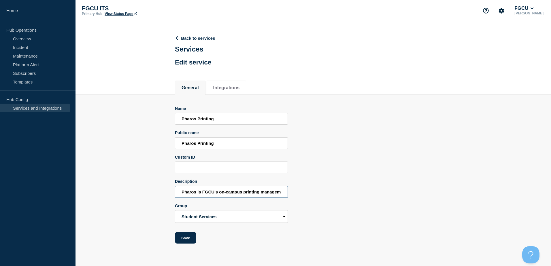
click at [223, 195] on input "Pharos is FGCU's on-campus printing management system." at bounding box center [231, 192] width 113 height 12
click at [185, 241] on button "Save" at bounding box center [185, 238] width 21 height 12
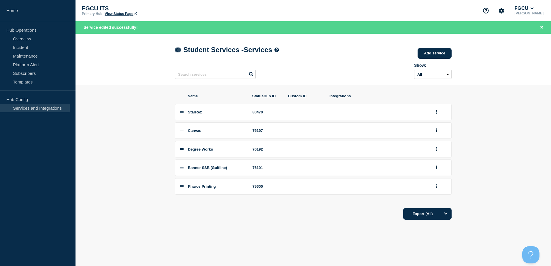
click at [178, 51] on icon at bounding box center [177, 50] width 4 height 4
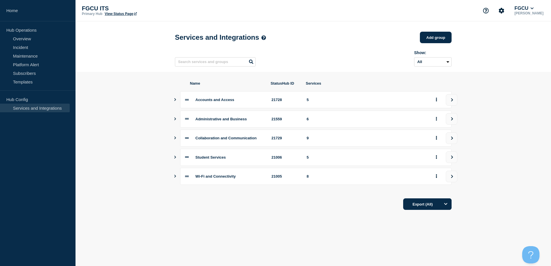
click at [174, 178] on icon "Show services" at bounding box center [175, 176] width 4 height 3
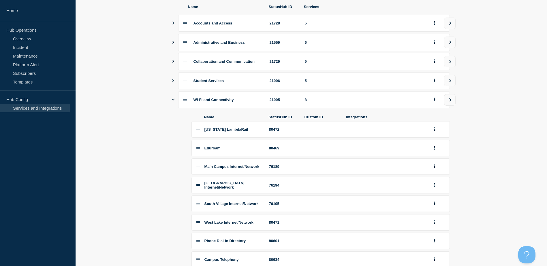
scroll to position [115, 0]
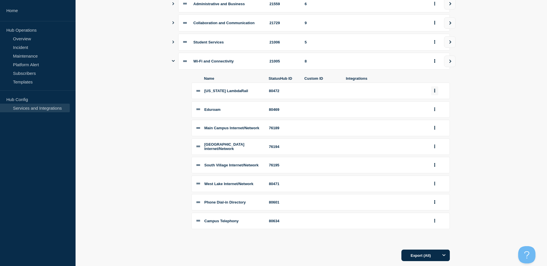
click at [434, 93] on icon "group actions" at bounding box center [434, 91] width 1 height 4
click at [434, 106] on button "Edit" at bounding box center [437, 101] width 29 height 9
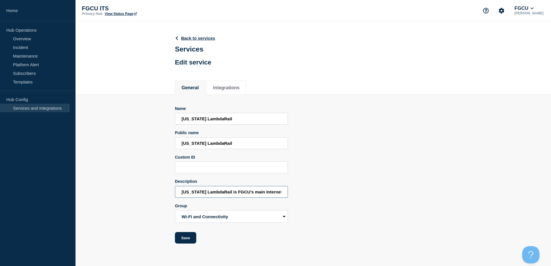
click at [236, 193] on input "Florida LambdaRail is FGCU's main Internet Service Provider." at bounding box center [231, 192] width 113 height 12
click at [181, 242] on button "Save" at bounding box center [185, 238] width 21 height 12
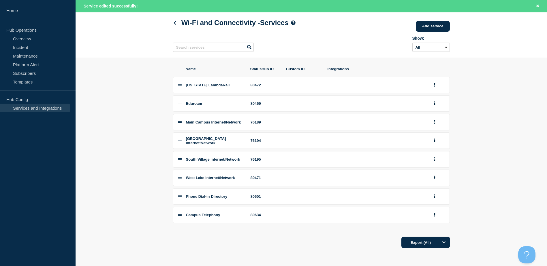
scroll to position [35, 0]
click at [434, 101] on icon "group actions" at bounding box center [434, 103] width 1 height 4
click at [428, 110] on button "Edit" at bounding box center [437, 114] width 29 height 9
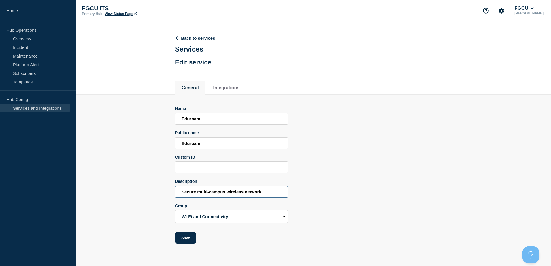
click at [222, 192] on input "Secure multi-campus wireless network." at bounding box center [231, 192] width 113 height 12
click at [177, 37] on icon at bounding box center [177, 38] width 4 height 4
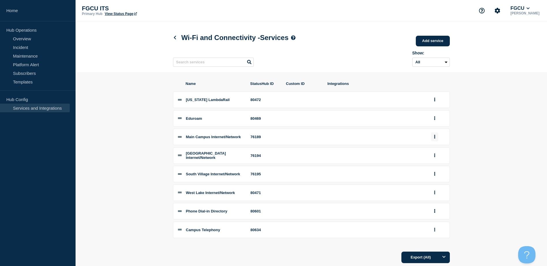
click at [435, 139] on icon "group actions" at bounding box center [434, 137] width 1 height 4
click at [436, 149] on button "Edit" at bounding box center [437, 148] width 29 height 9
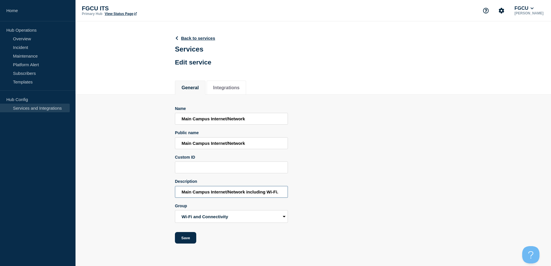
click at [238, 190] on input "Main Campus Internet/Network including Wi-Fi." at bounding box center [231, 192] width 113 height 12
click at [239, 193] on input "Main Campus Internet/Network including Wi-Fi." at bounding box center [231, 192] width 113 height 12
click at [246, 194] on input "Main Campus Internet/Network including Wi-Fi." at bounding box center [231, 192] width 113 height 12
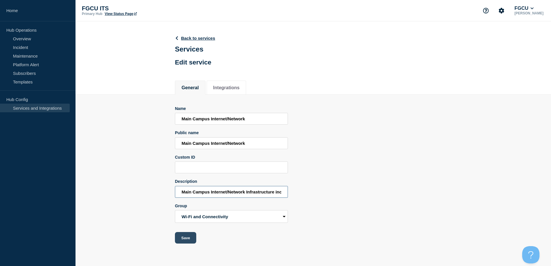
type input "Main Campus Internet/Network Infrastructure including Wi-Fi."
click at [185, 238] on button "Save" at bounding box center [185, 238] width 21 height 12
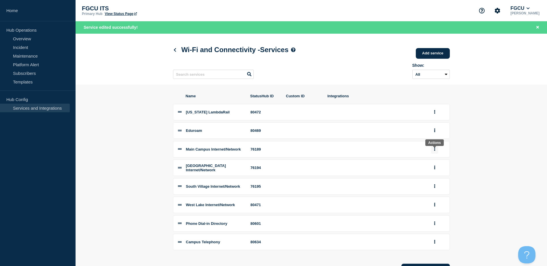
click at [432, 152] on button "group actions" at bounding box center [434, 149] width 7 height 9
click at [432, 163] on button "Edit" at bounding box center [437, 160] width 29 height 9
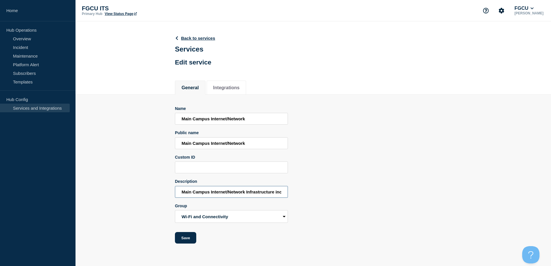
click at [224, 197] on input "Main Campus Internet/Network Infrastructure including Wi-Fi." at bounding box center [231, 192] width 113 height 12
paste input "infrastructure,"
type input "Main Campus Internet/Network infrastructure, including Wi-Fi."
click at [189, 239] on button "Save" at bounding box center [185, 238] width 21 height 12
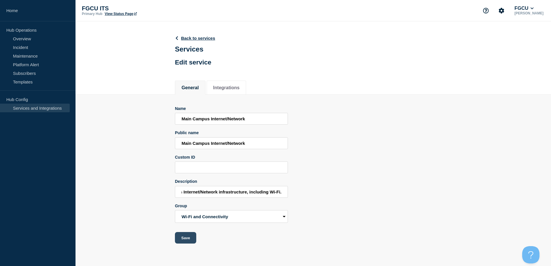
scroll to position [0, 0]
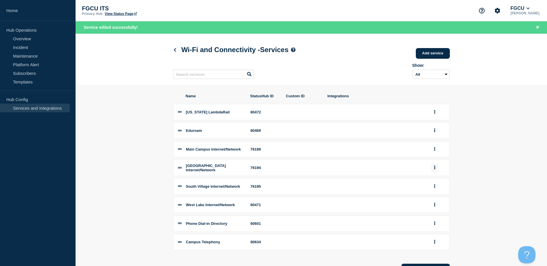
click at [434, 169] on button "group actions" at bounding box center [434, 167] width 7 height 9
click at [437, 184] on button "Edit" at bounding box center [437, 179] width 29 height 9
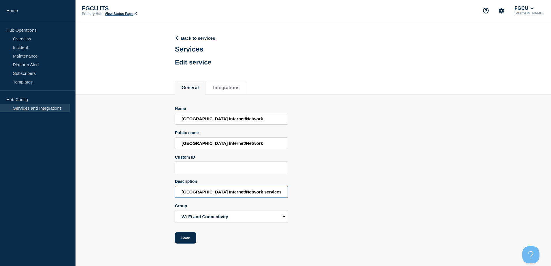
drag, startPoint x: 219, startPoint y: 194, endPoint x: 163, endPoint y: 194, distance: 56.8
click at [163, 194] on section "Name North Lake Village Internet/Network Public name North Lake Village Interne…" at bounding box center [314, 169] width 476 height 149
click at [229, 194] on input "North Lake Village Internet/Network services including Wi-Fi." at bounding box center [231, 192] width 113 height 12
paste input "infrastructure,"
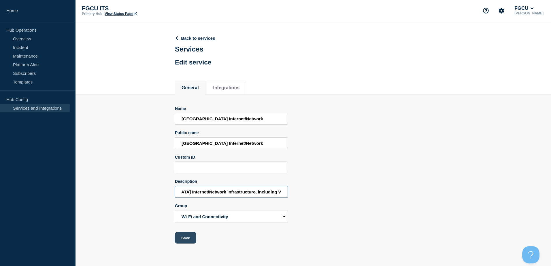
type input "North Lake Village Internet/Network infrastructure, including Wi-Fi."
click at [191, 235] on button "Save" at bounding box center [185, 238] width 21 height 12
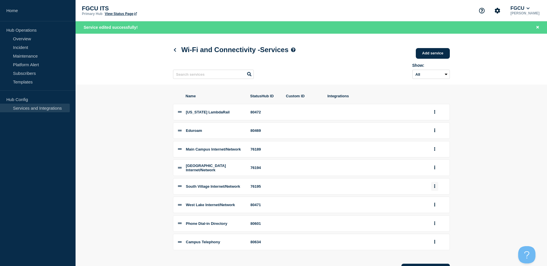
click at [435, 188] on icon "group actions" at bounding box center [434, 187] width 1 height 4
click at [436, 201] on button "Edit" at bounding box center [437, 197] width 29 height 9
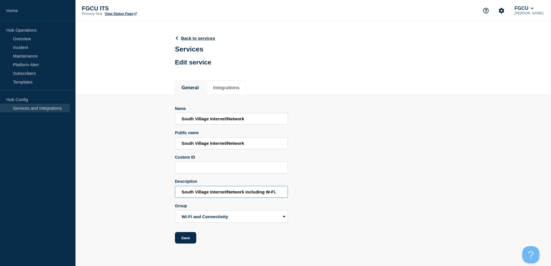
click at [225, 195] on input "South Village Internet/Network including W-Fi." at bounding box center [231, 192] width 113 height 12
paste input "frastructure, including Wi"
type input "South Village Internet/Network infrastructure, including Wi-Fi."
click at [182, 240] on button "Save" at bounding box center [185, 238] width 21 height 12
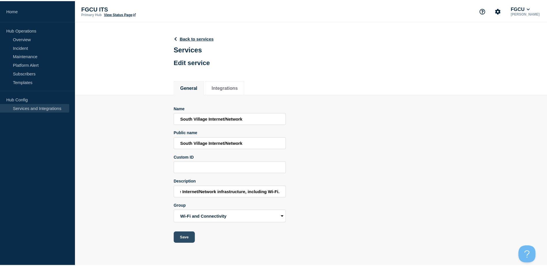
scroll to position [0, 0]
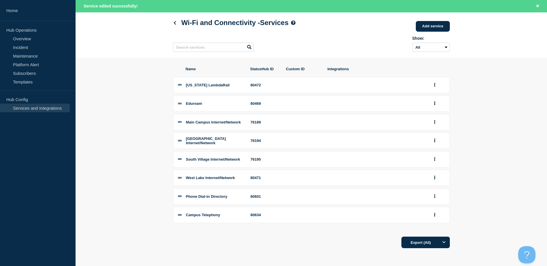
scroll to position [35, 0]
click at [435, 178] on icon "group actions" at bounding box center [434, 178] width 1 height 4
click at [433, 188] on button "Edit" at bounding box center [437, 189] width 29 height 9
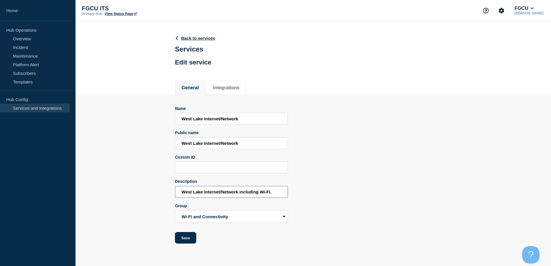
click at [223, 195] on input "West Lake Internet/Network including Wi-Fi." at bounding box center [231, 192] width 113 height 12
paste input "frastructure, in"
type input "West Lake Internet/Network infrastructure, including Wi-Fi."
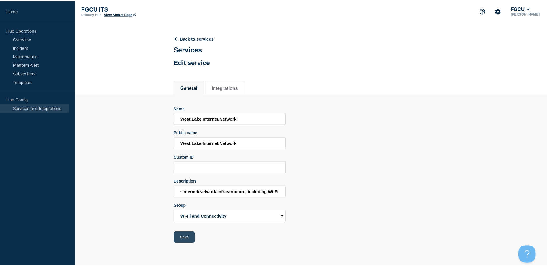
scroll to position [0, 0]
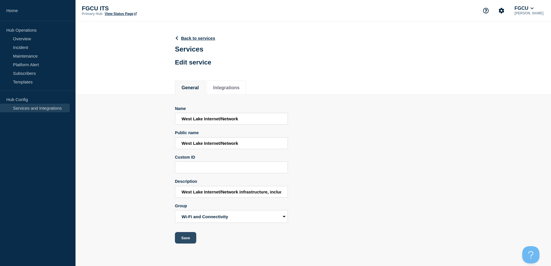
click at [187, 243] on button "Save" at bounding box center [185, 238] width 21 height 12
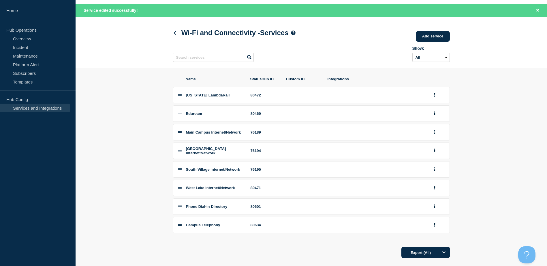
scroll to position [35, 0]
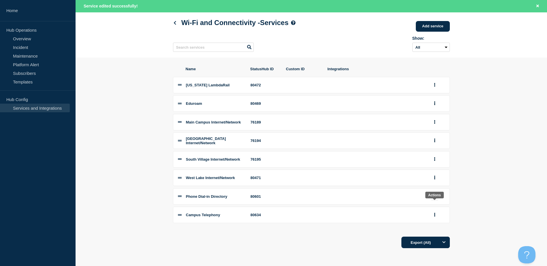
click at [435, 195] on icon "group actions" at bounding box center [434, 197] width 1 height 4
click at [438, 206] on button "Edit" at bounding box center [437, 207] width 29 height 9
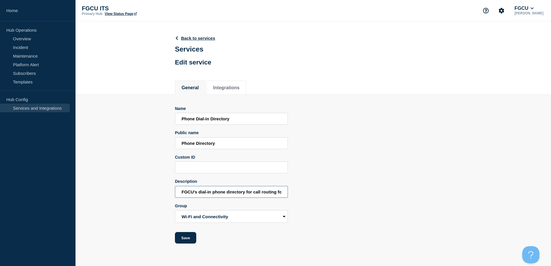
click at [225, 196] on input "FGCU's dial-in phone directory for call routing for resources, colleges, and ad…" at bounding box center [231, 192] width 113 height 12
click at [180, 234] on button "Save" at bounding box center [185, 238] width 21 height 12
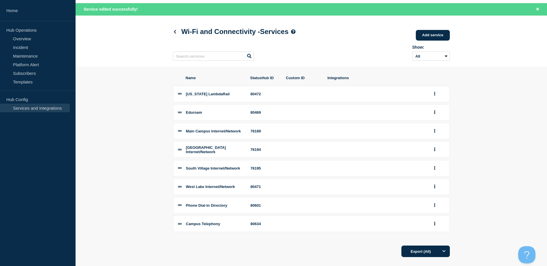
scroll to position [35, 0]
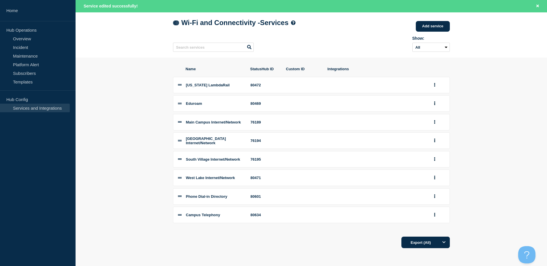
click at [175, 21] on icon at bounding box center [175, 23] width 2 height 4
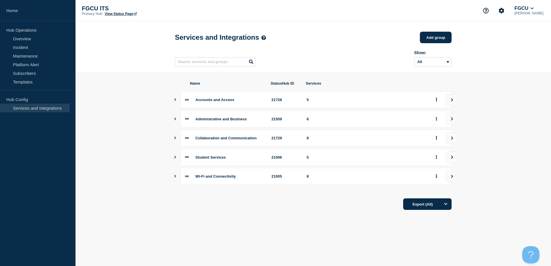
click at [176, 139] on icon "Show services" at bounding box center [175, 138] width 4 height 3
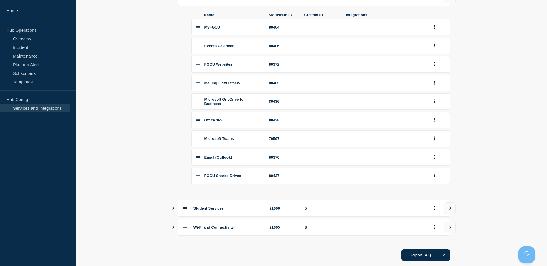
scroll to position [159, 0]
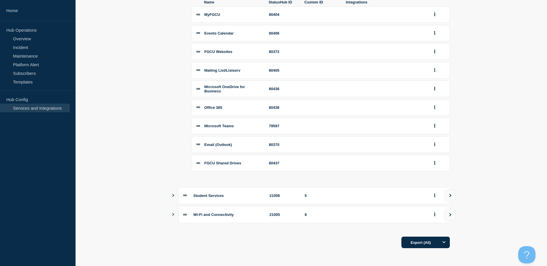
click at [172, 216] on icon "Show services" at bounding box center [173, 214] width 4 height 3
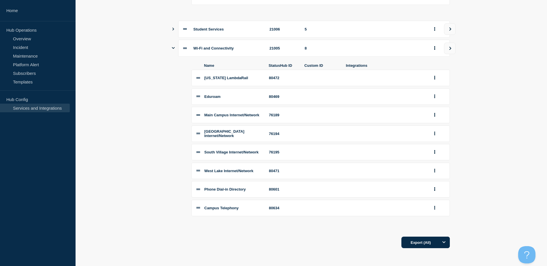
scroll to position [332, 0]
click at [435, 209] on button "group actions" at bounding box center [434, 208] width 7 height 9
click at [444, 219] on button "Edit" at bounding box center [437, 218] width 29 height 9
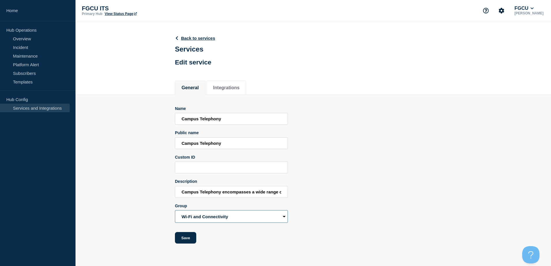
click at [251, 218] on select "Accounts and Access Administrative and Business Collaboration and Communication…" at bounding box center [231, 216] width 113 height 13
select select "21729"
click at [175, 212] on select "Accounts and Access Administrative and Business Collaboration and Communication…" at bounding box center [231, 216] width 113 height 13
click at [189, 242] on button "Save" at bounding box center [185, 238] width 21 height 12
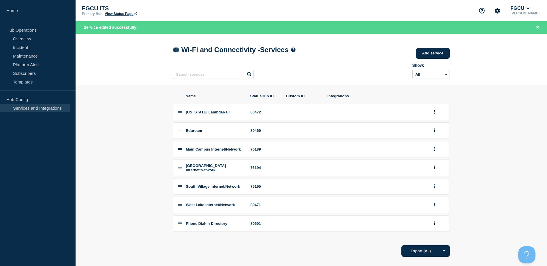
click at [176, 51] on icon at bounding box center [175, 50] width 4 height 4
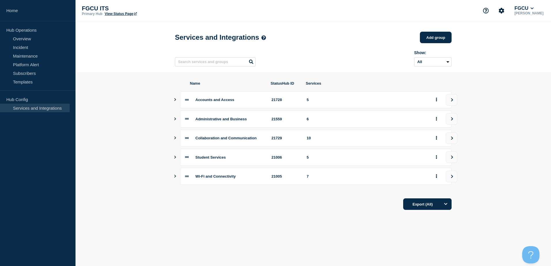
click at [174, 140] on icon "Show services" at bounding box center [175, 138] width 4 height 3
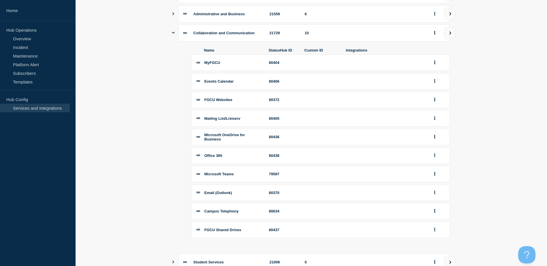
scroll to position [115, 0]
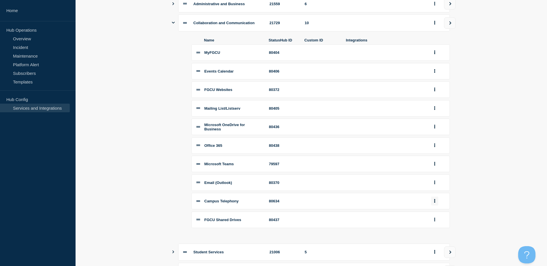
click at [435, 203] on icon "group actions" at bounding box center [434, 201] width 1 height 4
click at [438, 216] on button "Edit" at bounding box center [437, 211] width 29 height 9
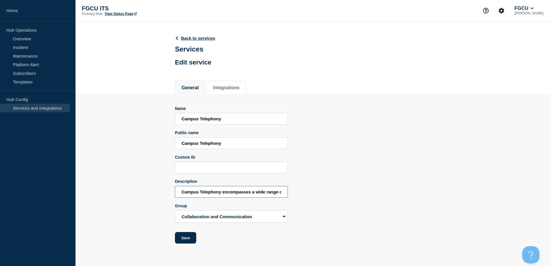
click at [225, 197] on input "Campus Telephony encompasses a wide range of telecommunication services and dev…" at bounding box center [231, 192] width 113 height 12
click at [183, 239] on button "Save" at bounding box center [185, 238] width 21 height 12
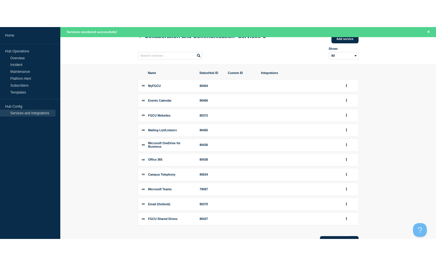
scroll to position [68, 0]
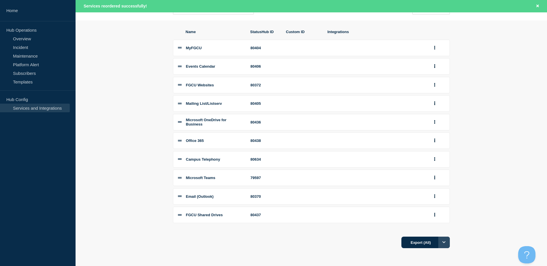
click at [443, 246] on button "Options" at bounding box center [444, 243] width 12 height 12
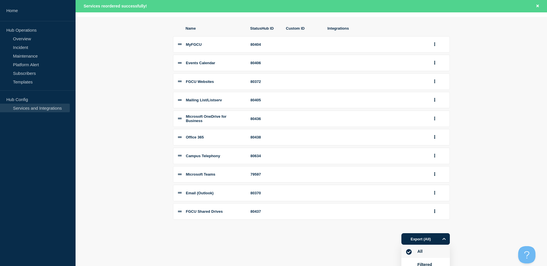
click at [464, 227] on section "Name StatusHub ID Custom ID Integrations MyFGCU 80404 Events Calendar 80406 FGC…" at bounding box center [311, 136] width 471 height 238
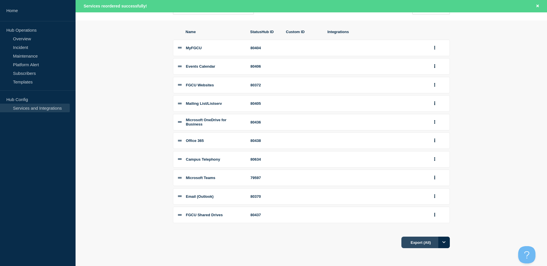
click at [419, 241] on button "Export (All)" at bounding box center [425, 243] width 48 height 12
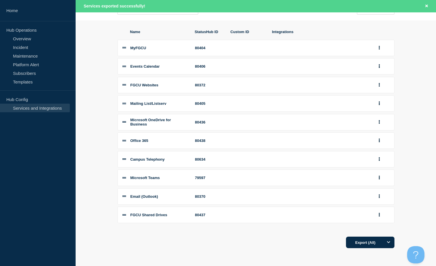
click at [125, 47] on icon at bounding box center [124, 47] width 4 height 1
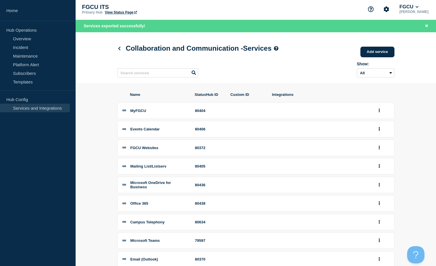
scroll to position [0, 0]
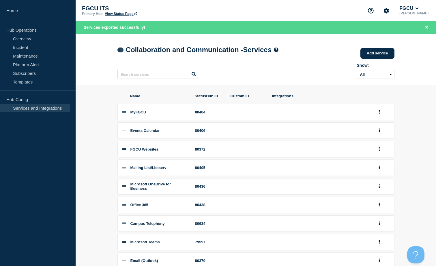
click at [122, 52] on link at bounding box center [120, 50] width 6 height 5
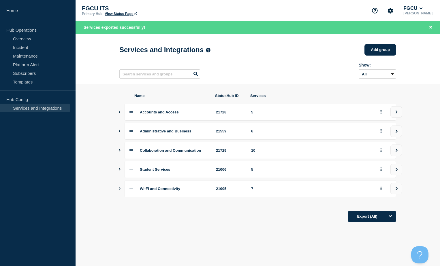
click at [119, 113] on icon "Show services" at bounding box center [120, 112] width 2 height 3
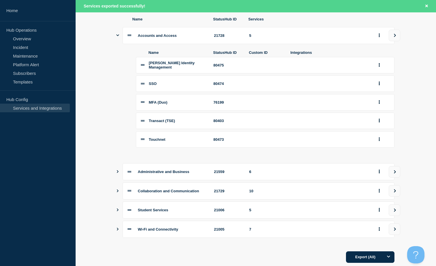
scroll to position [97, 0]
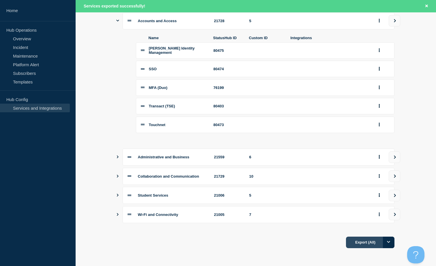
click at [367, 242] on button "Export (All)" at bounding box center [370, 243] width 48 height 12
click at [389, 241] on icon "Options" at bounding box center [388, 242] width 3 height 4
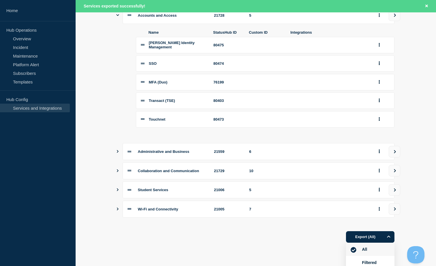
scroll to position [119, 0]
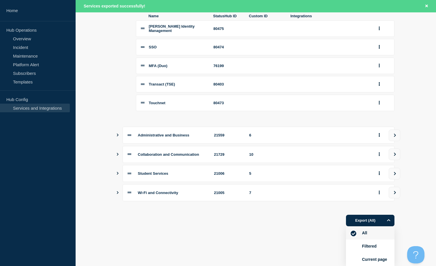
click at [412, 215] on section "Name StatusHub ID Services Accounts and Access 21728 5 Name StatusHub ID Custom…" at bounding box center [256, 103] width 360 height 265
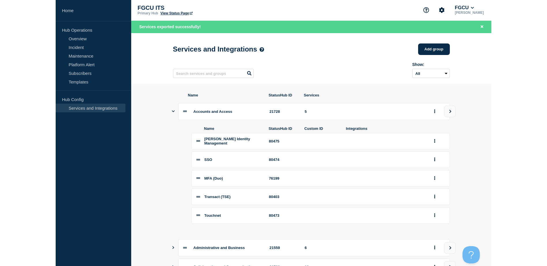
scroll to position [0, 0]
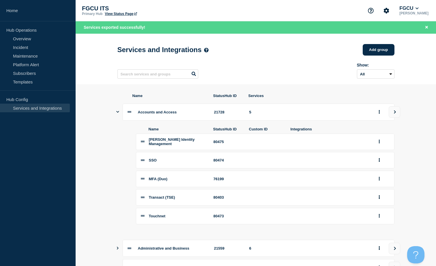
click at [117, 114] on icon "Show services" at bounding box center [117, 112] width 3 height 4
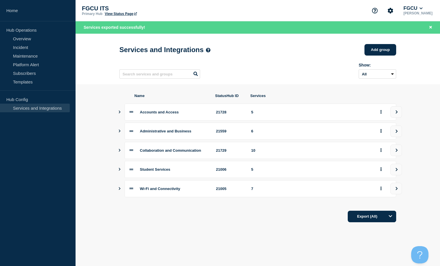
click at [118, 115] on section "Name StatusHub ID Services Accounts and Access 21728 5 Administrative and Busin…" at bounding box center [258, 157] width 364 height 147
click at [120, 114] on icon "Show services" at bounding box center [120, 112] width 2 height 3
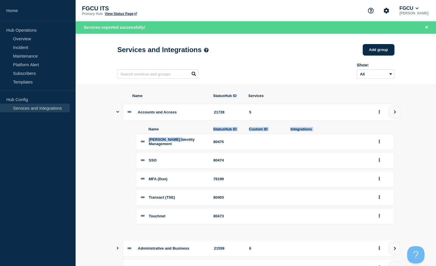
click at [180, 137] on div "Name StatusHub ID Custom ID Integrations Fischer Identity Management 80475 SSO …" at bounding box center [255, 176] width 277 height 111
drag, startPoint x: 180, startPoint y: 137, endPoint x: 180, endPoint y: 147, distance: 10.4
click at [180, 146] on div "Fischer Identity Management" at bounding box center [178, 142] width 58 height 9
drag, startPoint x: 179, startPoint y: 148, endPoint x: 148, endPoint y: 146, distance: 30.7
click at [148, 146] on li "Fischer Identity Management 80475" at bounding box center [265, 142] width 258 height 16
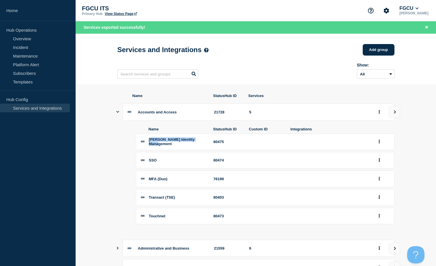
copy span "Fischer Identity Management"
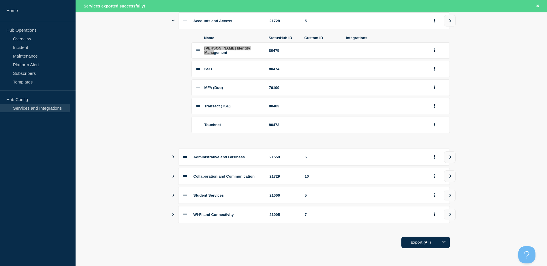
scroll to position [97, 0]
click at [172, 156] on icon "Show services" at bounding box center [173, 157] width 4 height 3
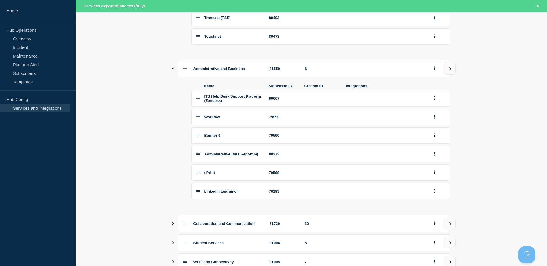
scroll to position [212, 0]
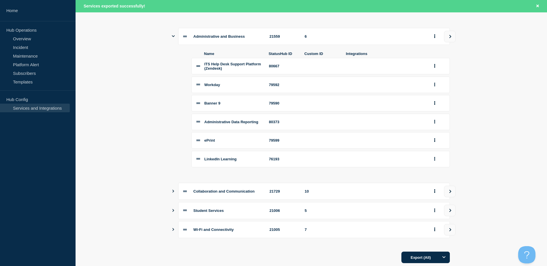
drag, startPoint x: 174, startPoint y: 200, endPoint x: 178, endPoint y: 197, distance: 5.3
click at [174, 193] on icon "Show services" at bounding box center [173, 191] width 2 height 3
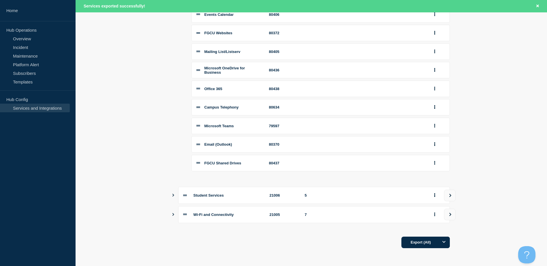
scroll to position [449, 0]
click at [174, 195] on icon "Show services" at bounding box center [173, 195] width 2 height 3
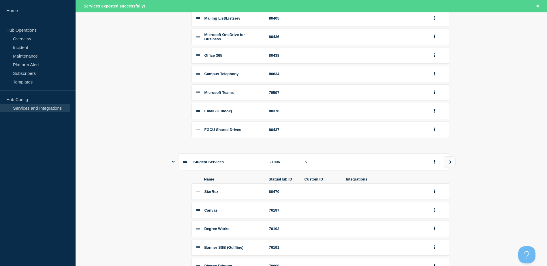
scroll to position [564, 0]
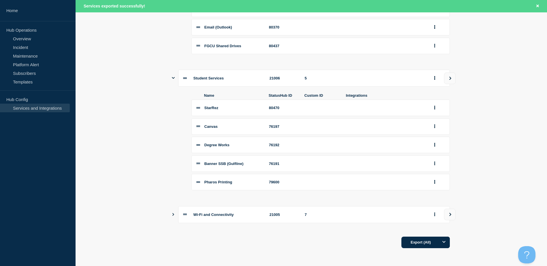
click at [172, 216] on icon "Show services" at bounding box center [173, 214] width 4 height 3
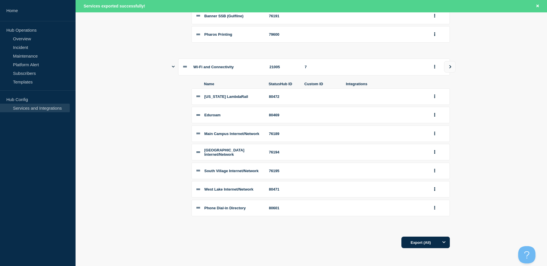
scroll to position [709, 0]
